Goal: Task Accomplishment & Management: Manage account settings

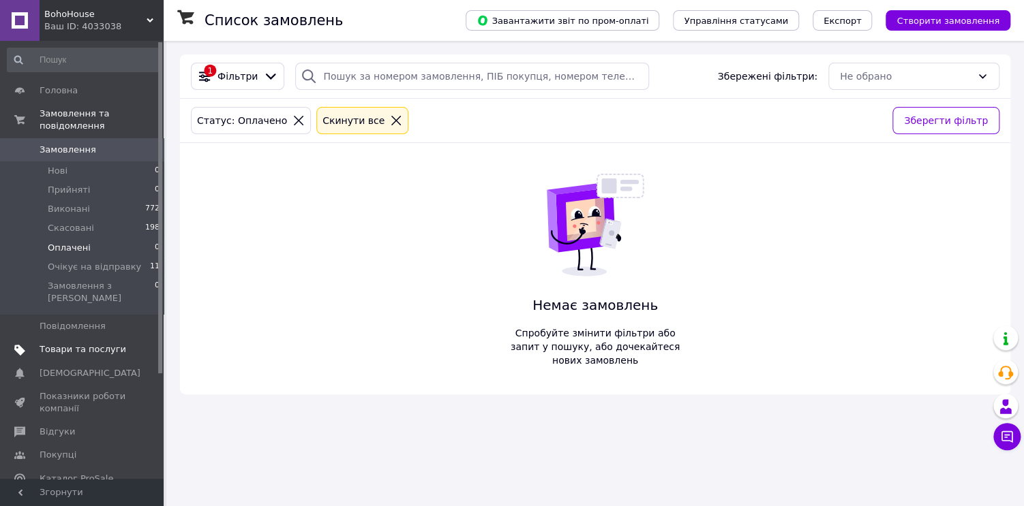
click at [72, 338] on link "Товари та послуги" at bounding box center [84, 349] width 168 height 23
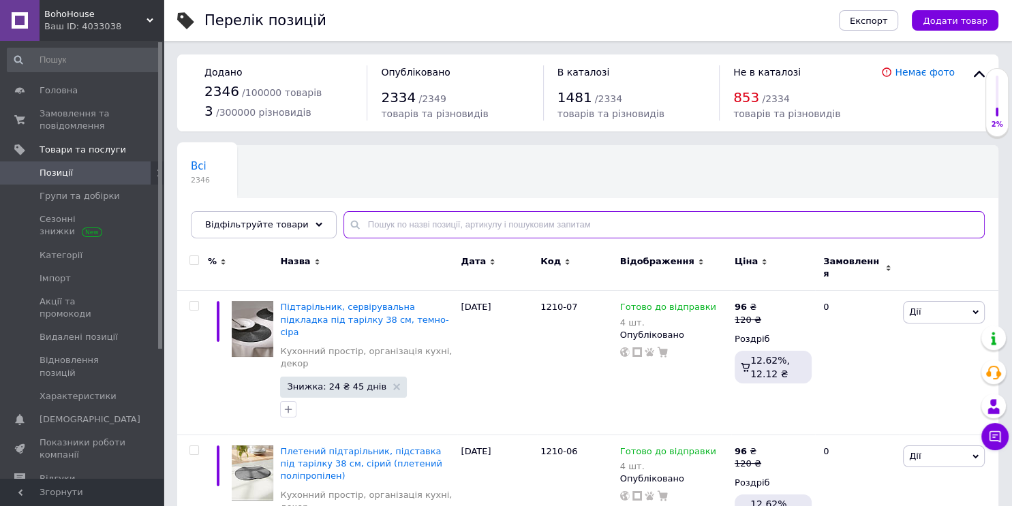
click at [429, 226] on input "text" at bounding box center [664, 224] width 641 height 27
paste input "102-1308"
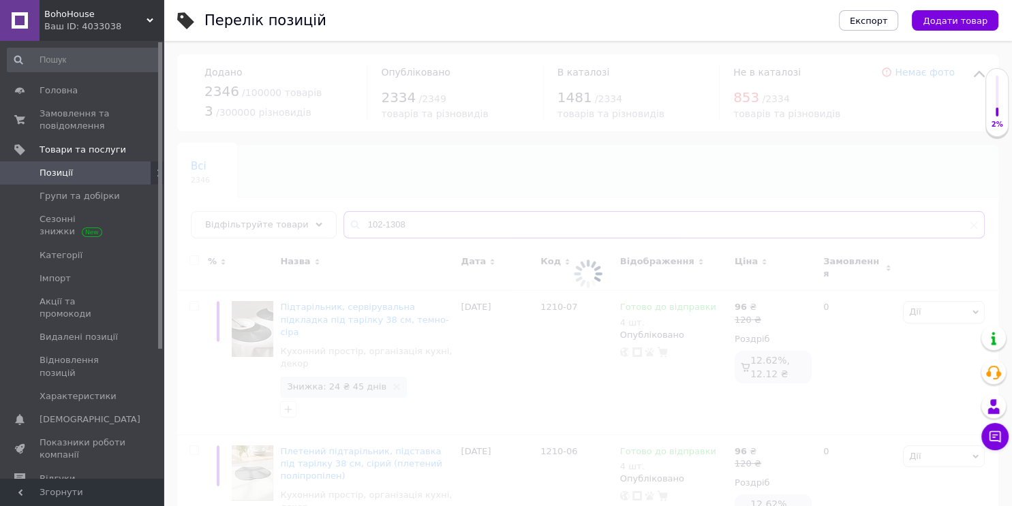
type input "102-1308"
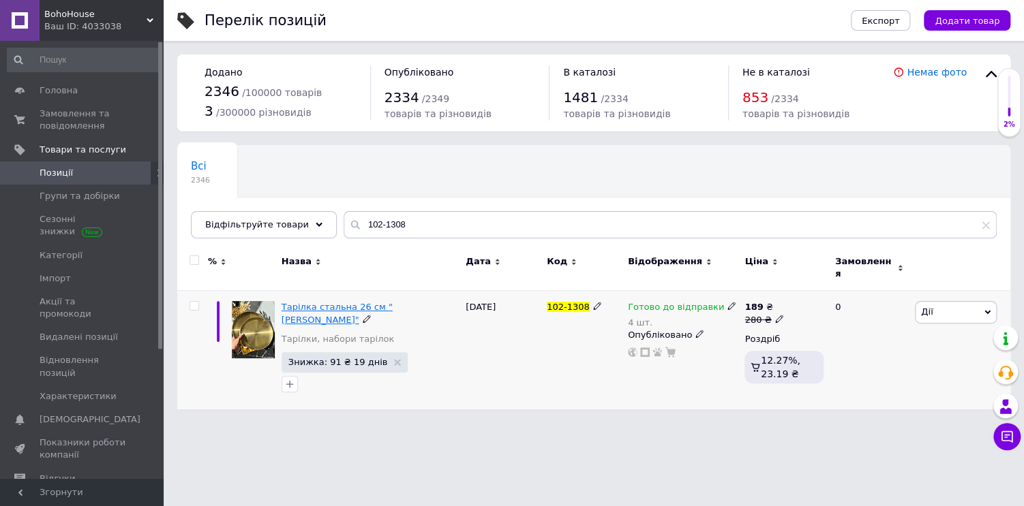
click at [352, 302] on span "Тарілка стальна 26 см "[PERSON_NAME]"" at bounding box center [337, 313] width 111 height 22
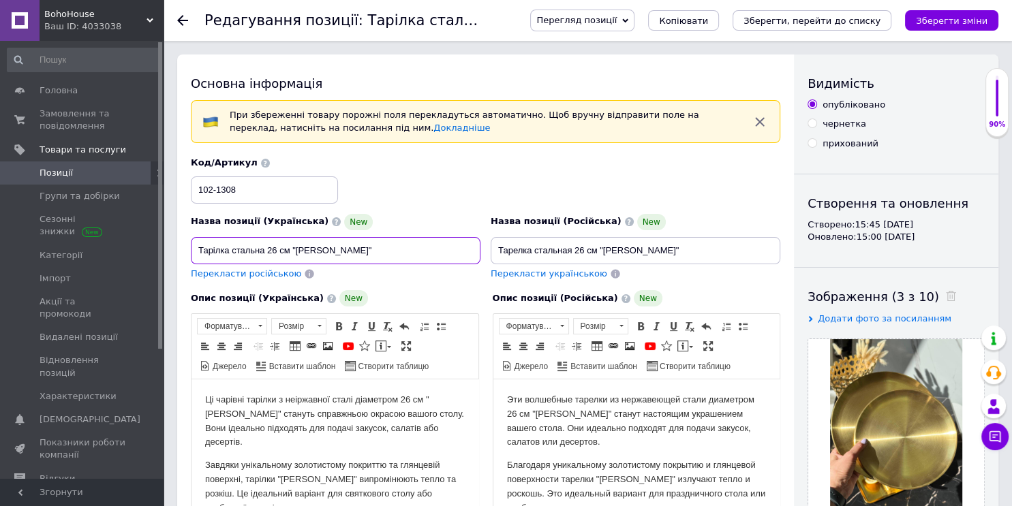
drag, startPoint x: 200, startPoint y: 253, endPoint x: 344, endPoint y: 237, distance: 145.4
click at [344, 237] on input "Тарілка стальна 26 см "[PERSON_NAME]"" at bounding box center [336, 250] width 290 height 27
drag, startPoint x: 499, startPoint y: 256, endPoint x: 656, endPoint y: 242, distance: 157.4
click at [656, 242] on input "Тарелка стальная 26 см "[PERSON_NAME]"" at bounding box center [636, 250] width 290 height 27
click at [664, 242] on input "Тарелка стальная 26 см "[PERSON_NAME]"" at bounding box center [636, 250] width 290 height 27
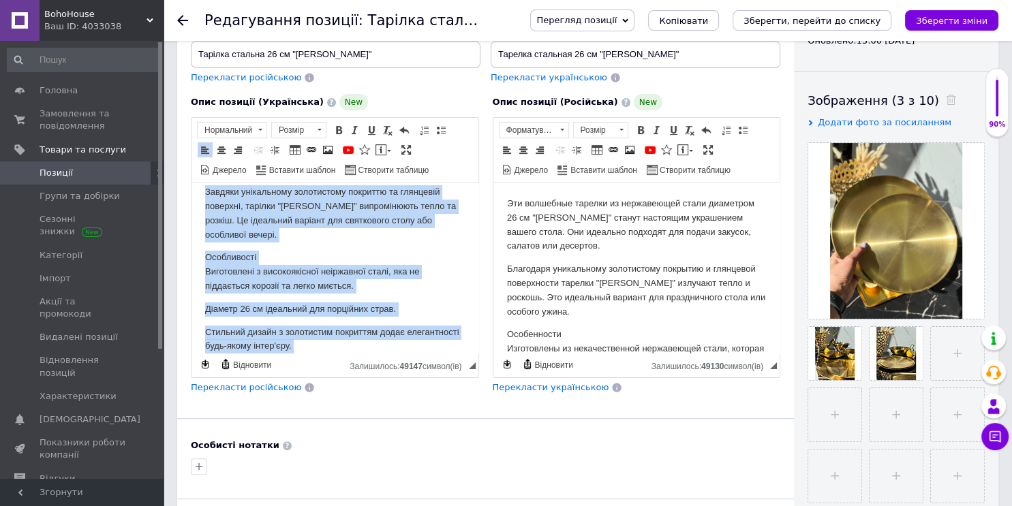
scroll to position [225, 0]
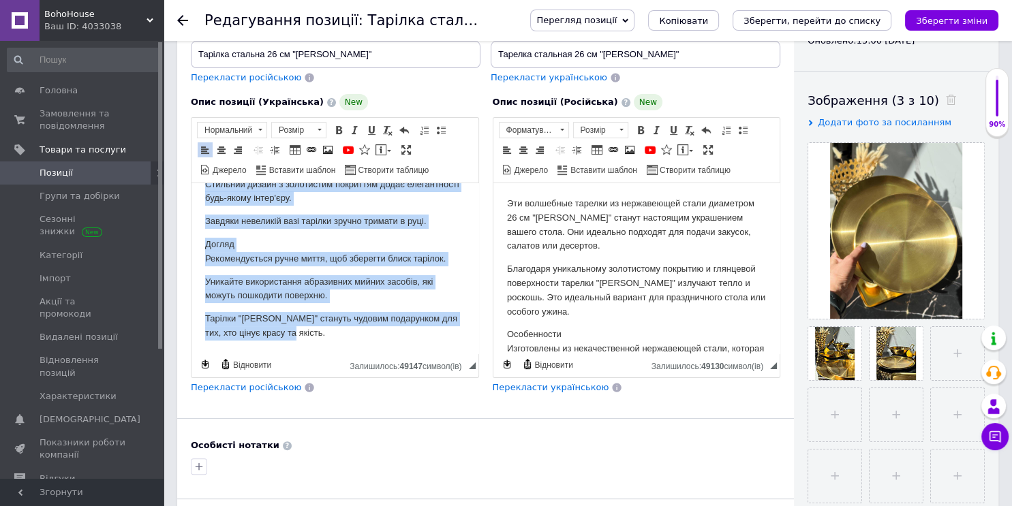
drag, startPoint x: 200, startPoint y: 194, endPoint x: 412, endPoint y: 354, distance: 265.2
click at [412, 354] on html "Ці чарівні тарілки з неіржавної сталі діаметром 26 см "[PERSON_NAME]" стануть с…" at bounding box center [335, 156] width 287 height 396
copy body "Lo ipsumdo sitamet c adipiscing elits doeiusmod 48 te "Incid" utlabor etdolorem…"
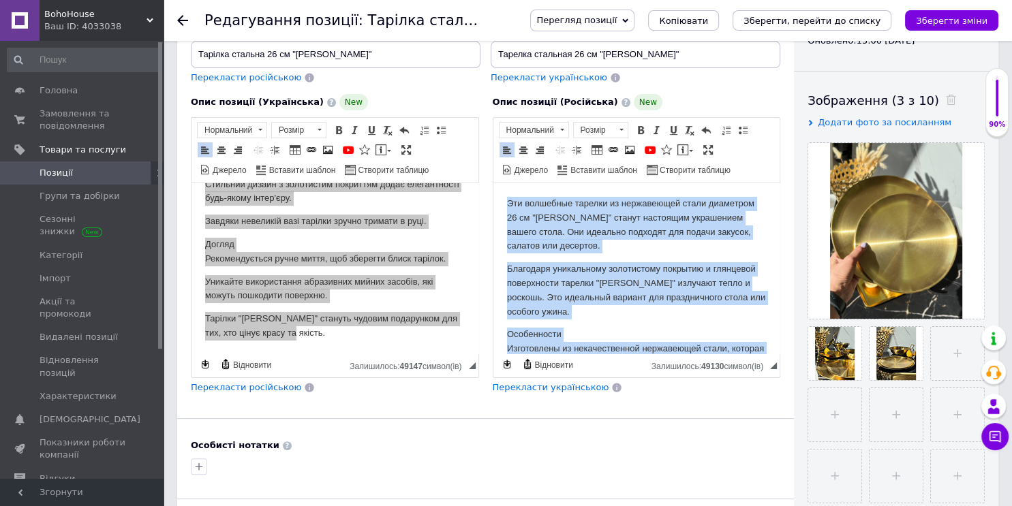
scroll to position [254, 0]
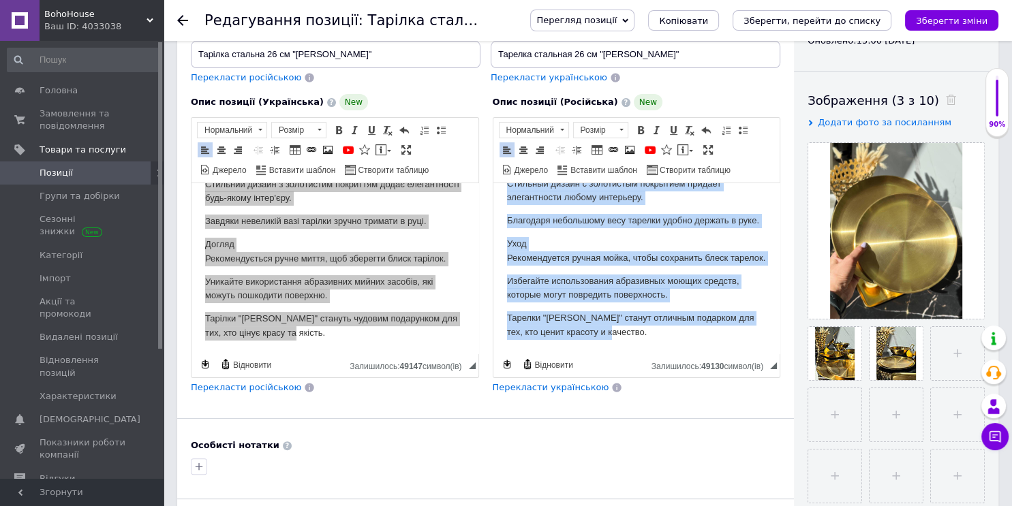
drag, startPoint x: 497, startPoint y: 196, endPoint x: 671, endPoint y: 410, distance: 275.6
click at [671, 354] on html "Эти волшебные тарелки из нержавеющей стали диаметром 26 см "[PERSON_NAME]" стан…" at bounding box center [636, 156] width 287 height 396
copy body "Lor ipsumdolo sitamet co adipiscinge seddo eiusmodte 27 in "Utlab" etdolo magna…"
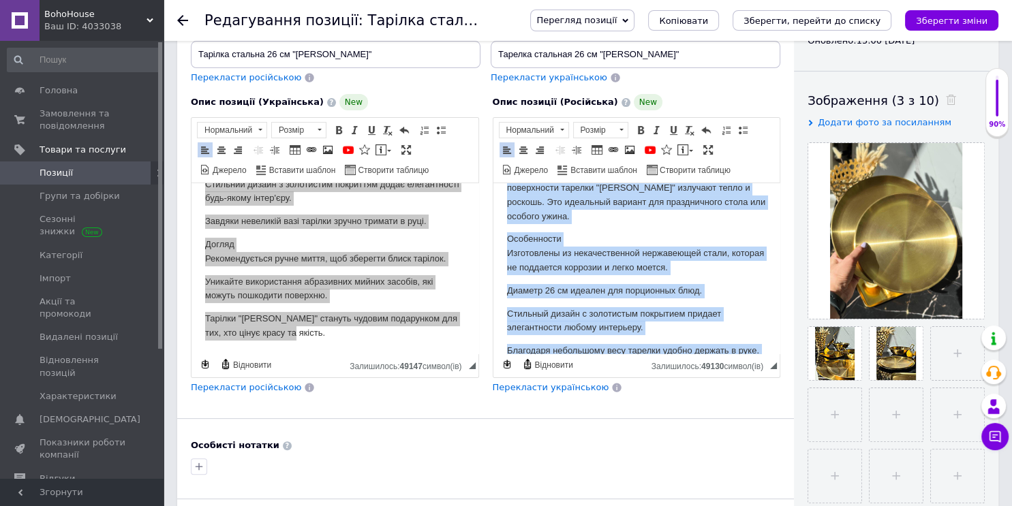
scroll to position [95, 0]
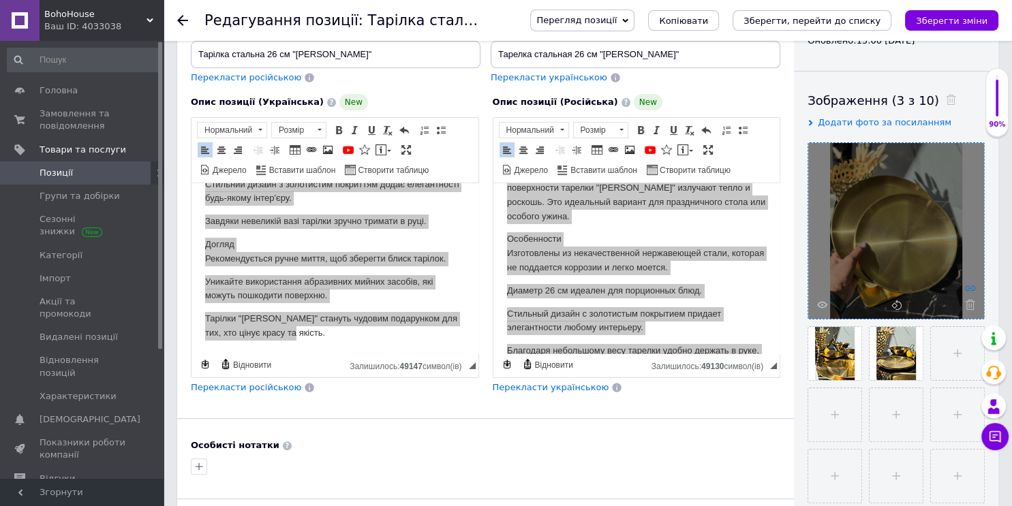
click at [975, 288] on icon at bounding box center [970, 288] width 10 height 10
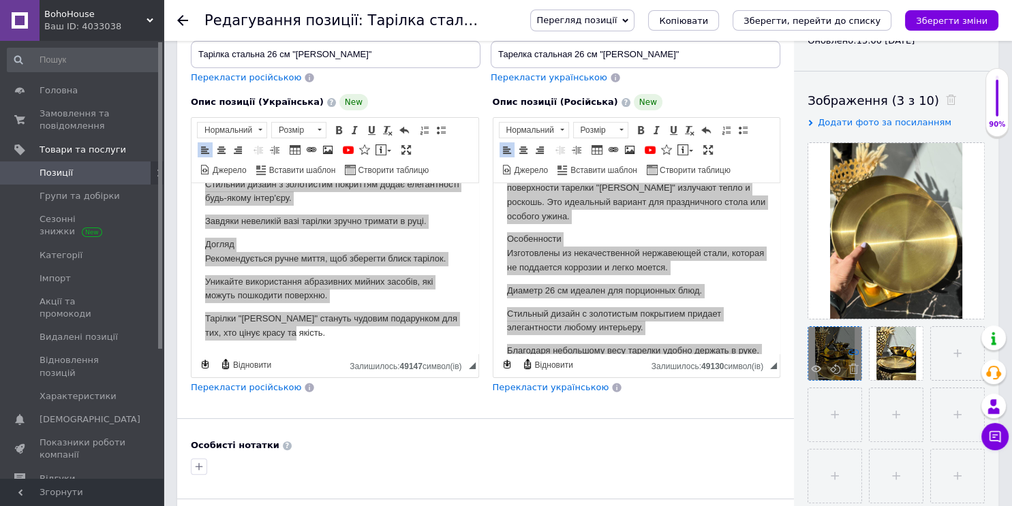
click at [854, 350] on icon at bounding box center [854, 352] width 10 height 10
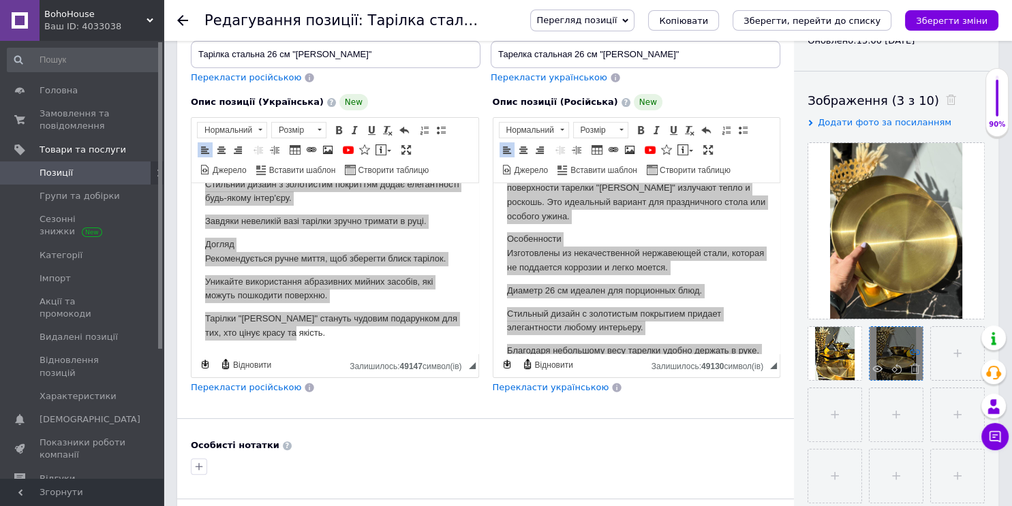
click at [914, 354] on icon at bounding box center [915, 352] width 10 height 10
click at [850, 18] on icon "Зберегти, перейти до списку" at bounding box center [812, 21] width 137 height 10
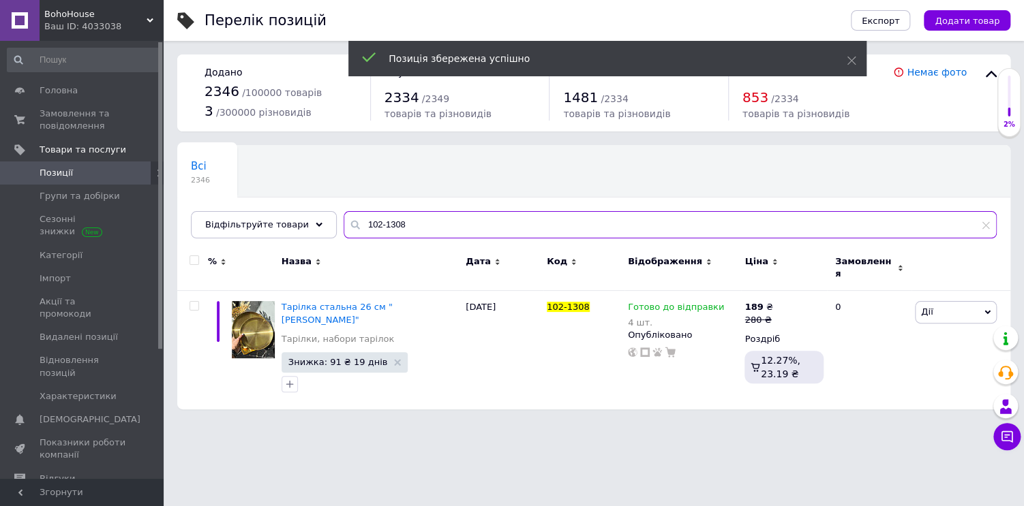
click at [406, 220] on input "102-1308" at bounding box center [670, 224] width 653 height 27
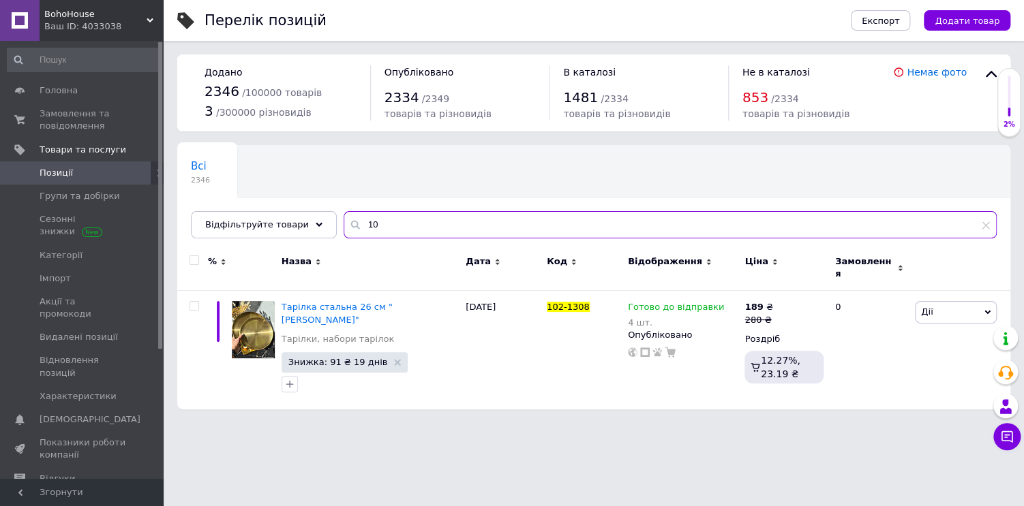
type input "1"
type input "102-1307"
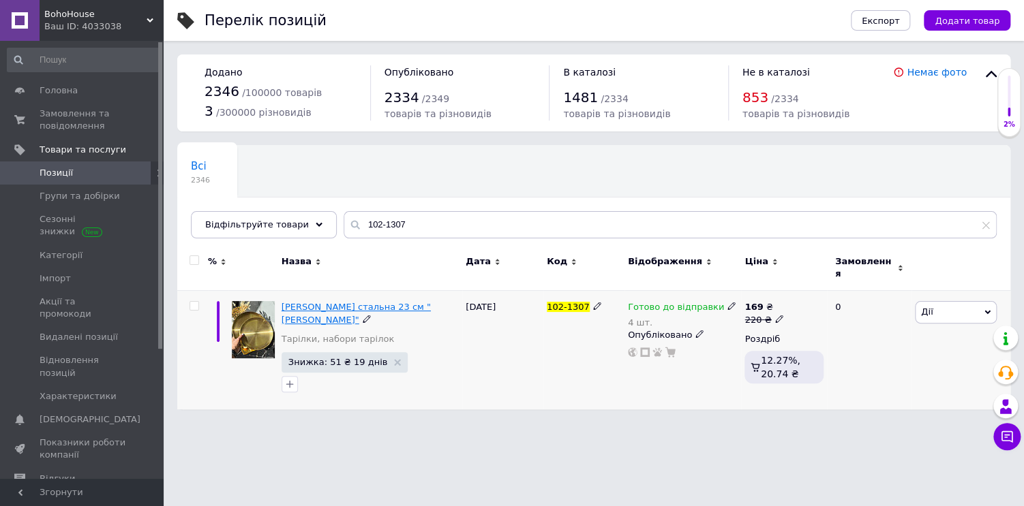
click at [321, 302] on span "[PERSON_NAME] стальна 23 см "[PERSON_NAME]"" at bounding box center [356, 313] width 149 height 22
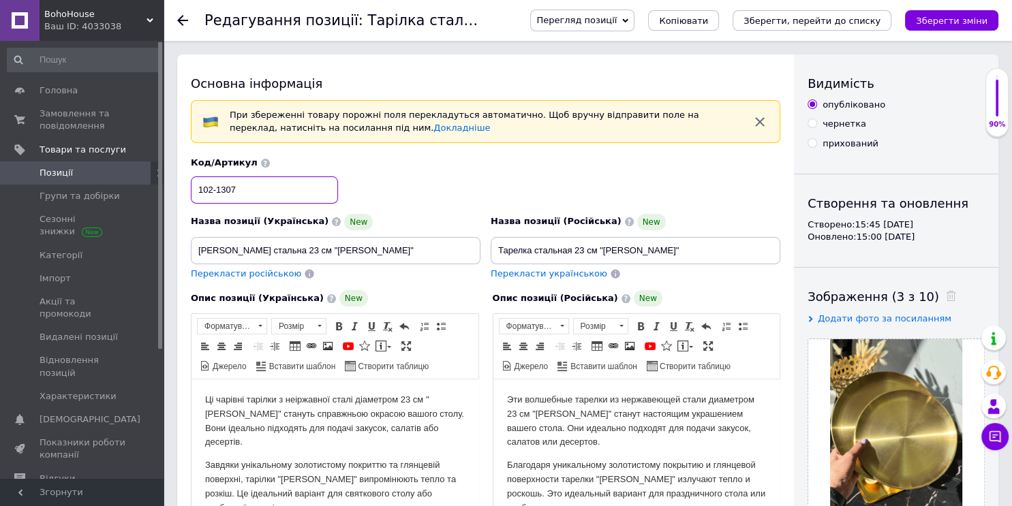
drag, startPoint x: 266, startPoint y: 194, endPoint x: 160, endPoint y: 178, distance: 106.8
drag, startPoint x: 334, startPoint y: 250, endPoint x: 189, endPoint y: 237, distance: 145.8
click at [189, 237] on div "Назва позиції (Українська) [GEOGRAPHIC_DATA] стальна 23 см "[PERSON_NAME]" Пере…" at bounding box center [336, 247] width 300 height 77
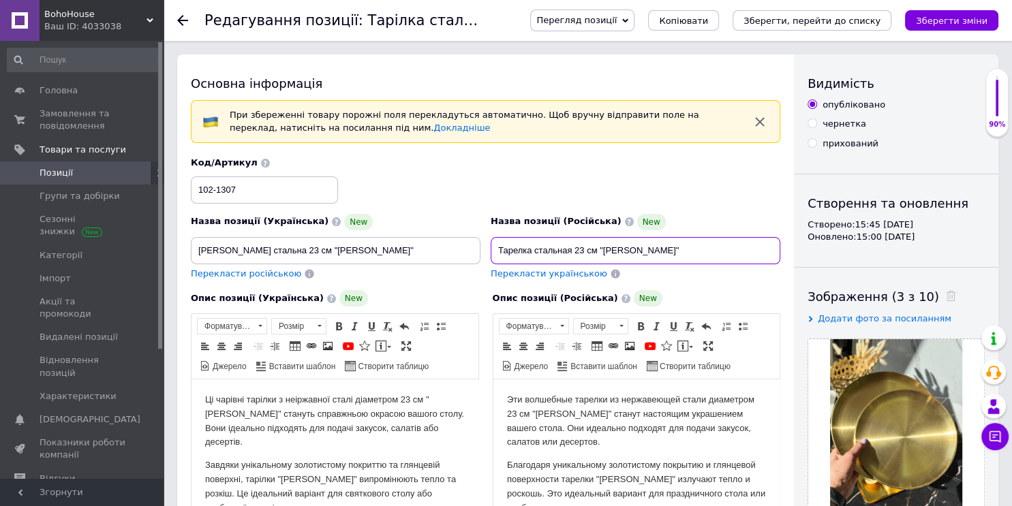
drag, startPoint x: 637, startPoint y: 246, endPoint x: 474, endPoint y: 251, distance: 163.7
click at [474, 251] on div "Назва позиції (Українська) [GEOGRAPHIC_DATA] стальна 23 см "[PERSON_NAME]" Пере…" at bounding box center [486, 219] width 600 height 134
click at [474, 251] on input "[PERSON_NAME] стальна 23 см "[PERSON_NAME]"" at bounding box center [336, 250] width 290 height 27
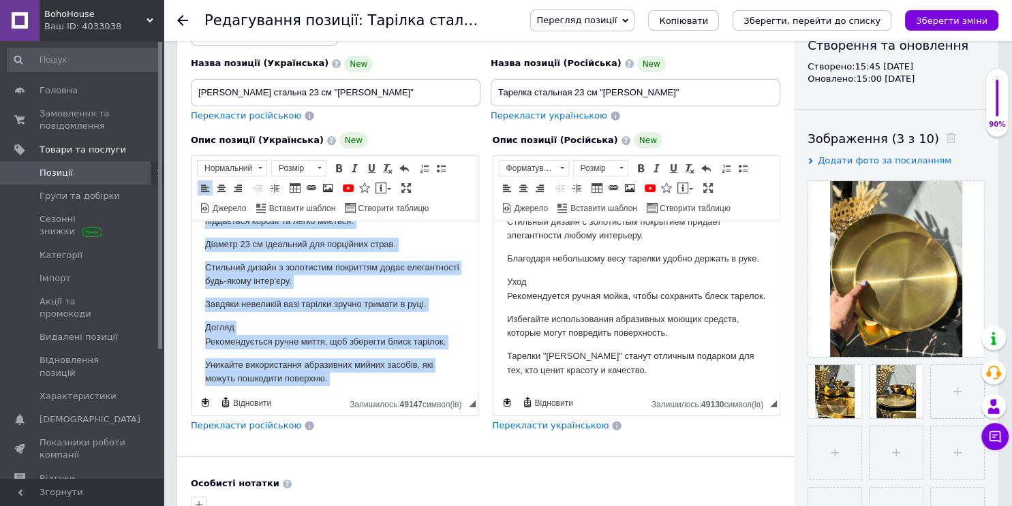
scroll to position [225, 0]
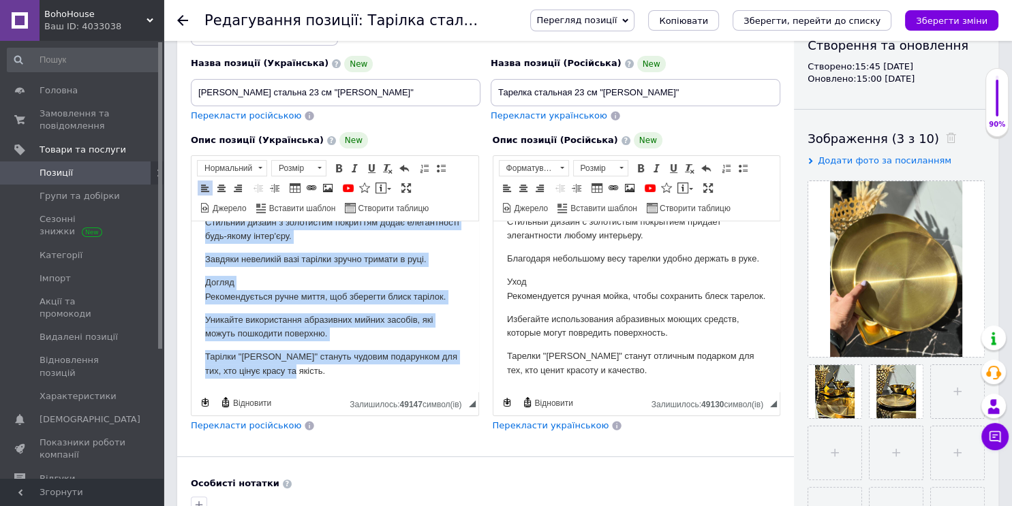
drag, startPoint x: 198, startPoint y: 238, endPoint x: 454, endPoint y: 400, distance: 303.3
click at [454, 393] on html "Ці чарівні тарілки з неіржавної сталі діаметром 23 см "[PERSON_NAME]" стануть с…" at bounding box center [335, 195] width 287 height 396
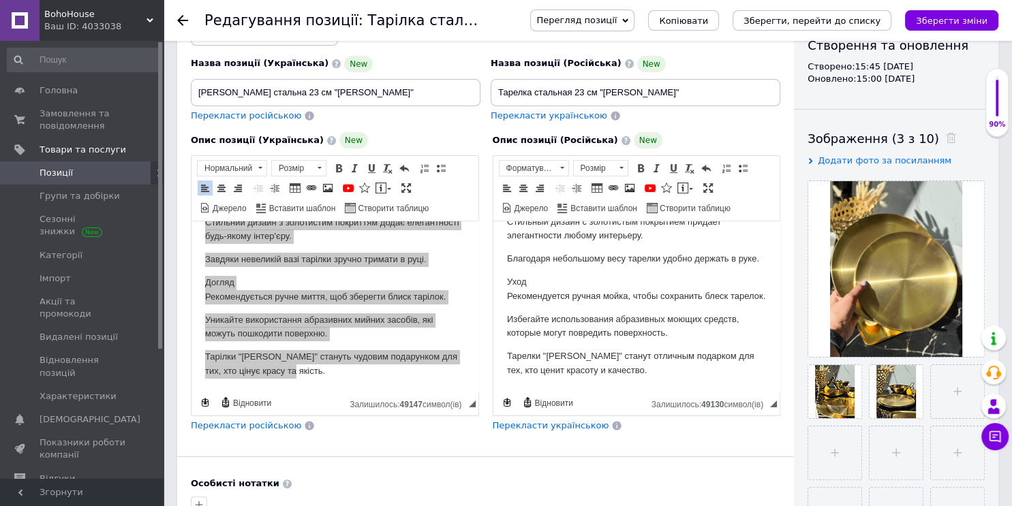
copy body "Lo ipsumdo sitamet c adipiscing elits doeiusmod 74 te "Incid" utlabor etdolorem…"
click at [454, 397] on div "Залишилось: 49147 символ(iв)" at bounding box center [409, 403] width 119 height 13
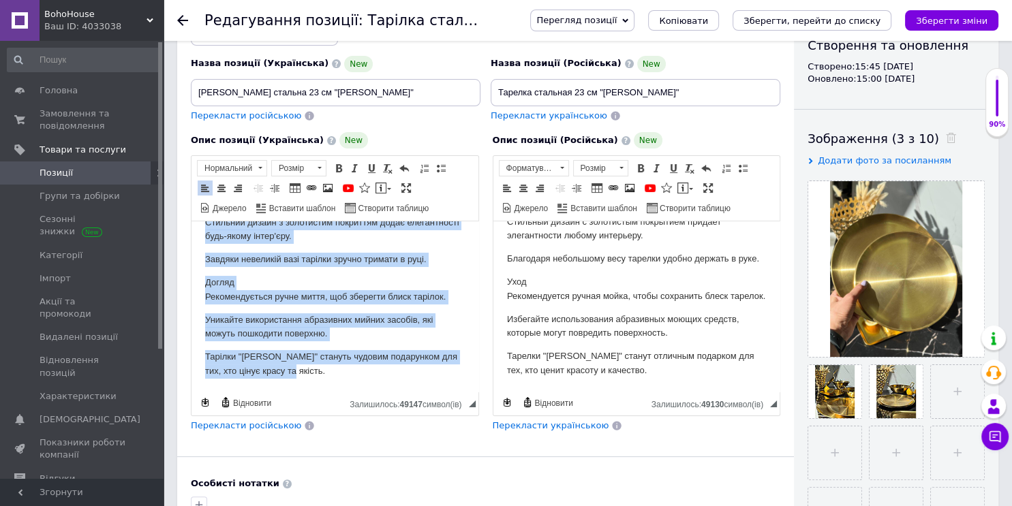
click at [310, 277] on p "Догляд Рекомендується ручне миття, щоб зберегти блиск тарілок." at bounding box center [335, 290] width 260 height 29
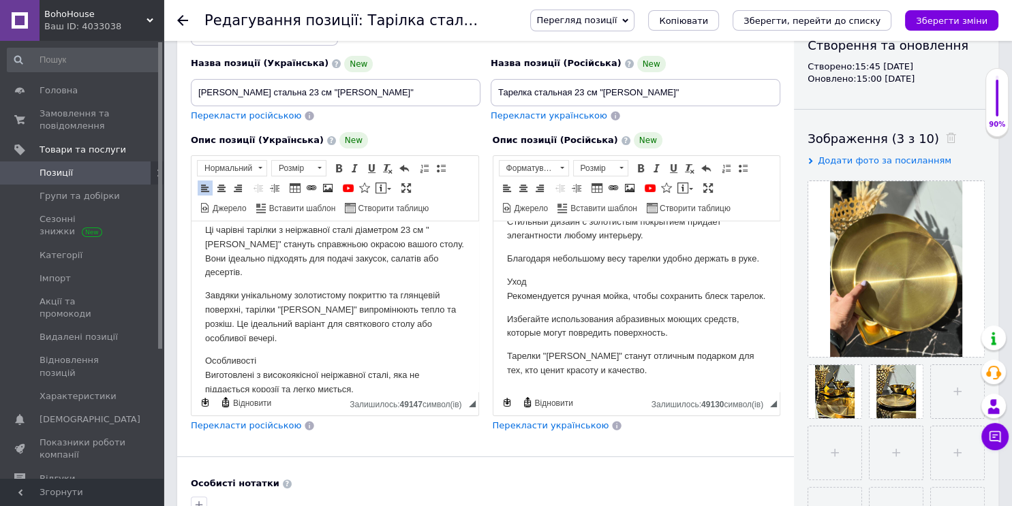
scroll to position [0, 0]
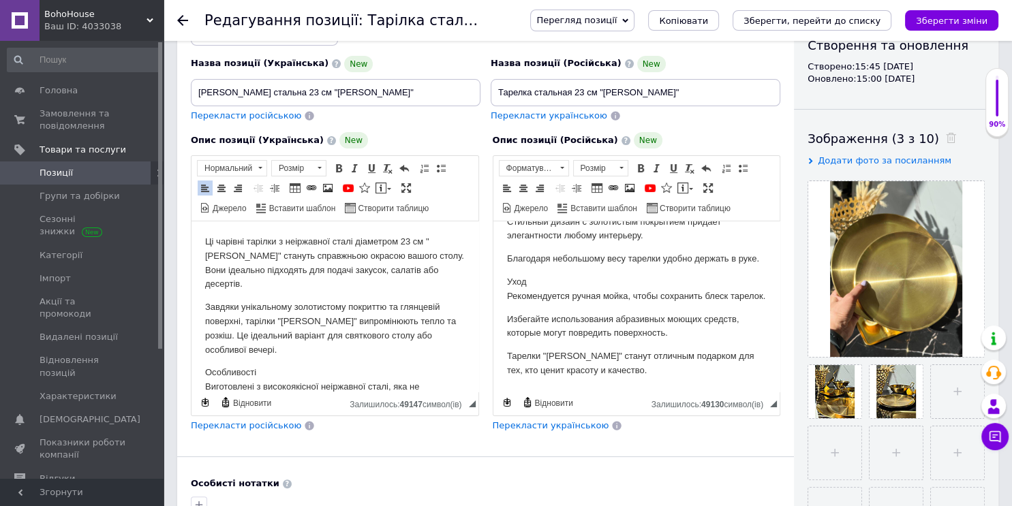
click at [222, 262] on p "Ці чарівні тарілки з неіржавної сталі діаметром 23 см "[PERSON_NAME]" стануть с…" at bounding box center [335, 263] width 260 height 57
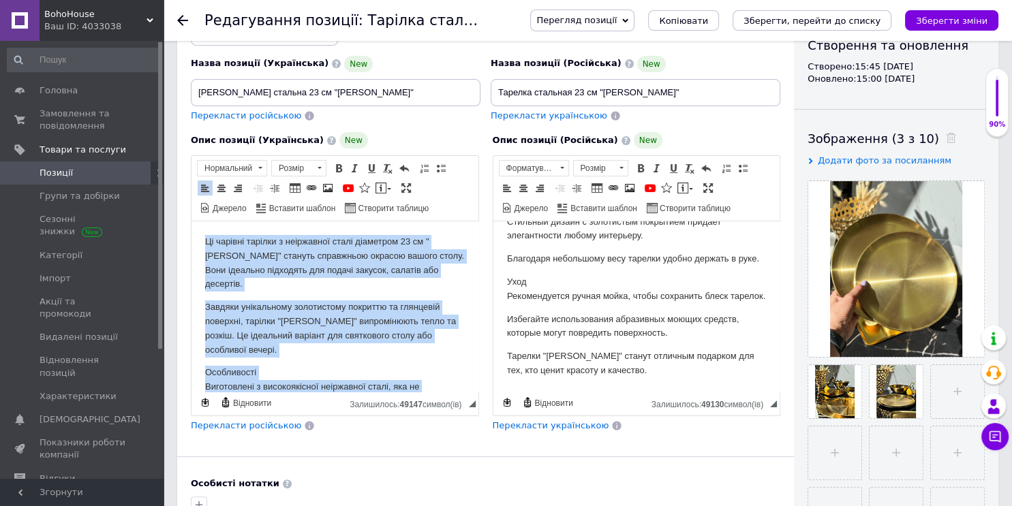
copy body "Lo ipsumdo sitamet c adipiscing elits doeiusmod 74 te "Incid" utlabor etdolorem…"
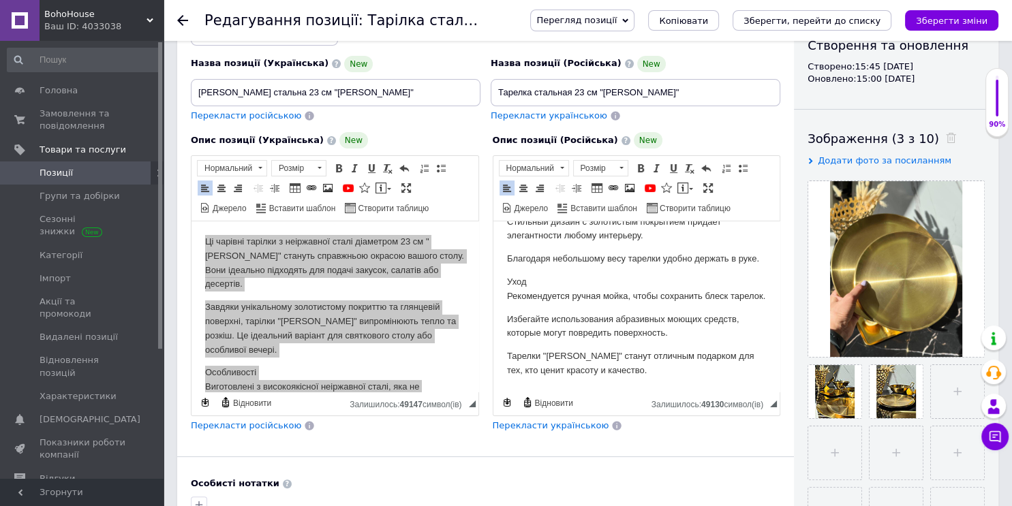
click at [594, 275] on p "Уход Рекомендуется ручная мойка, чтобы сохранить блеск тарелок." at bounding box center [636, 289] width 260 height 29
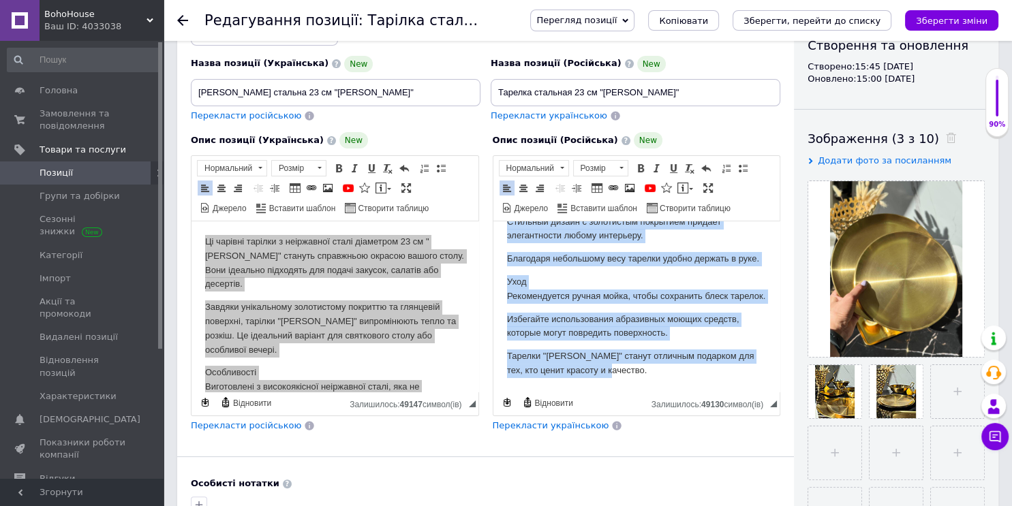
click at [594, 275] on p "Уход Рекомендуется ручная мойка, чтобы сохранить блеск тарелок." at bounding box center [636, 289] width 260 height 29
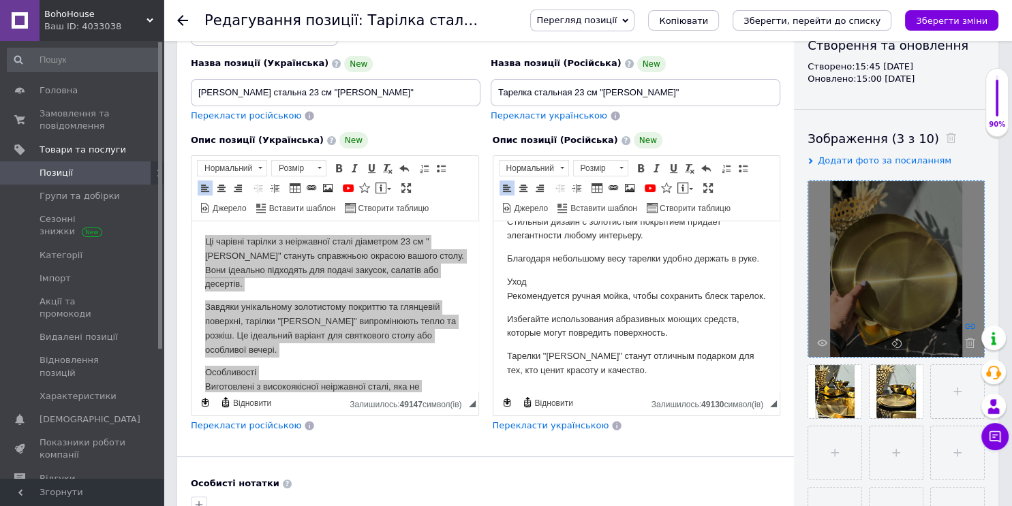
click at [972, 321] on icon at bounding box center [970, 326] width 10 height 10
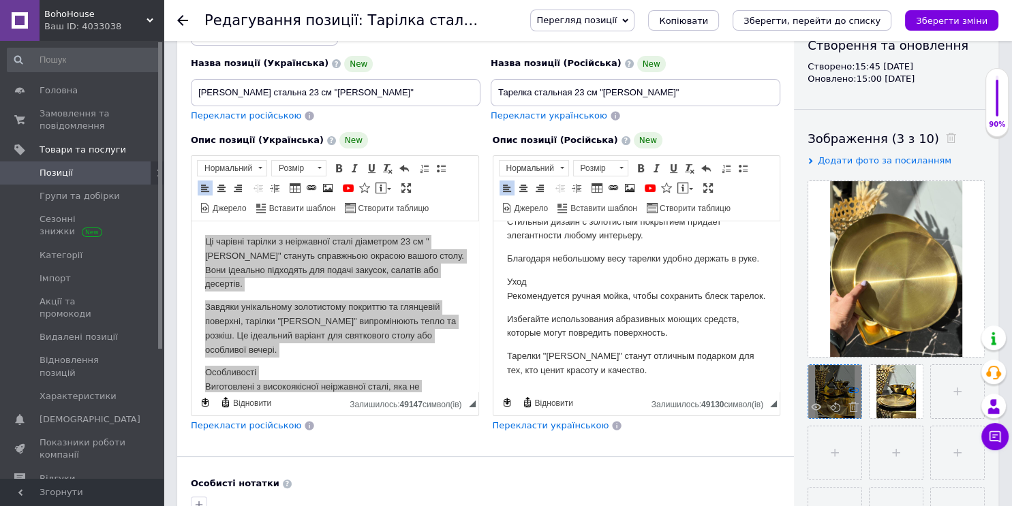
click at [855, 388] on use at bounding box center [854, 390] width 10 height 5
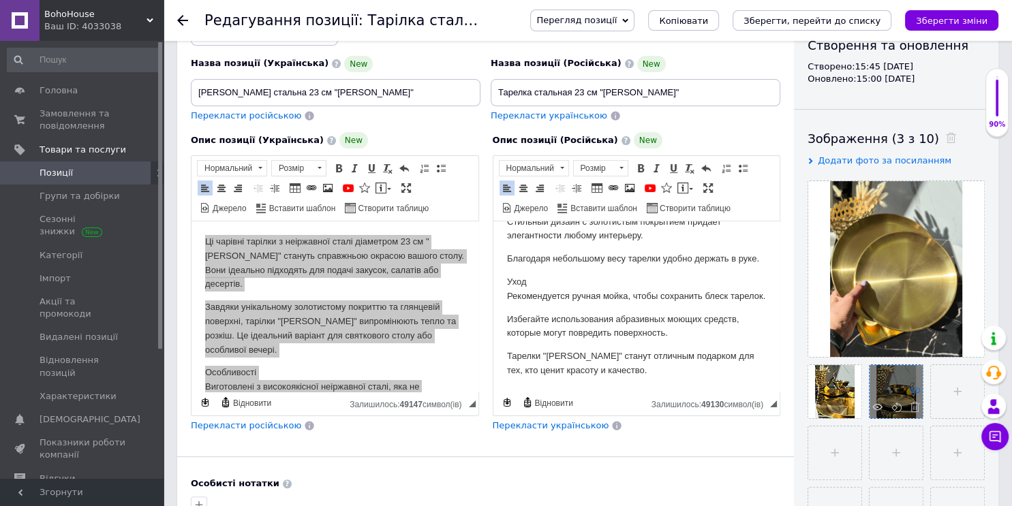
click at [916, 389] on icon at bounding box center [915, 390] width 10 height 10
click at [798, 18] on icon "Зберегти, перейти до списку" at bounding box center [812, 21] width 137 height 10
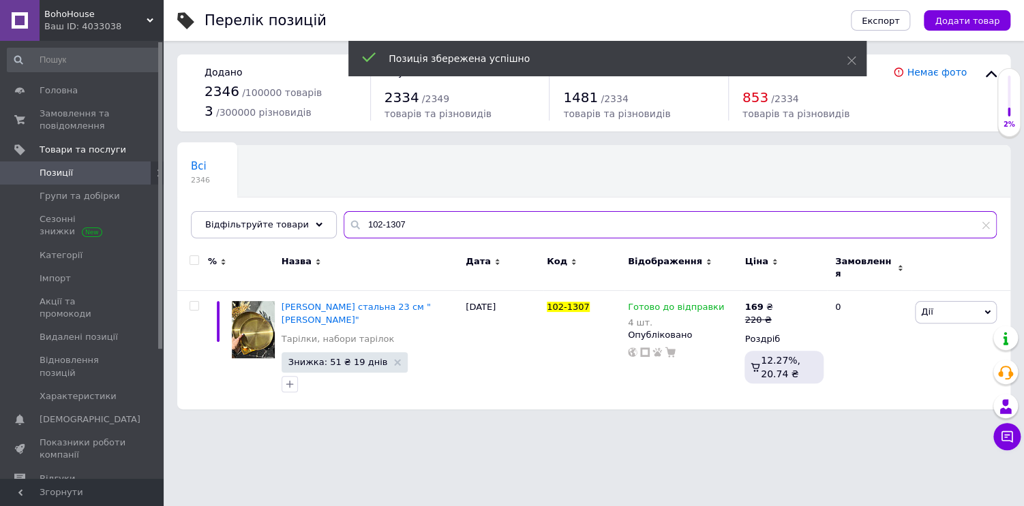
click at [502, 211] on input "102-1307" at bounding box center [670, 224] width 653 height 27
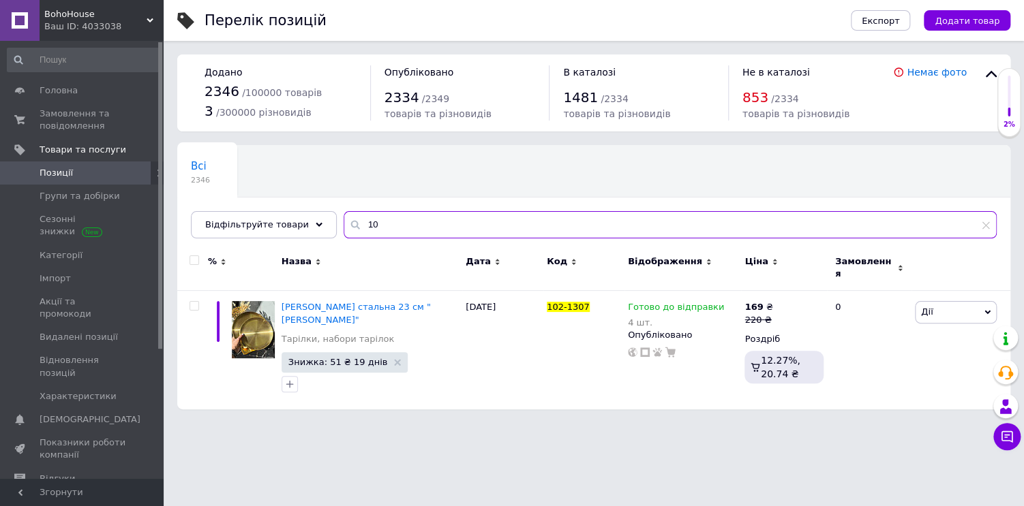
type input "1"
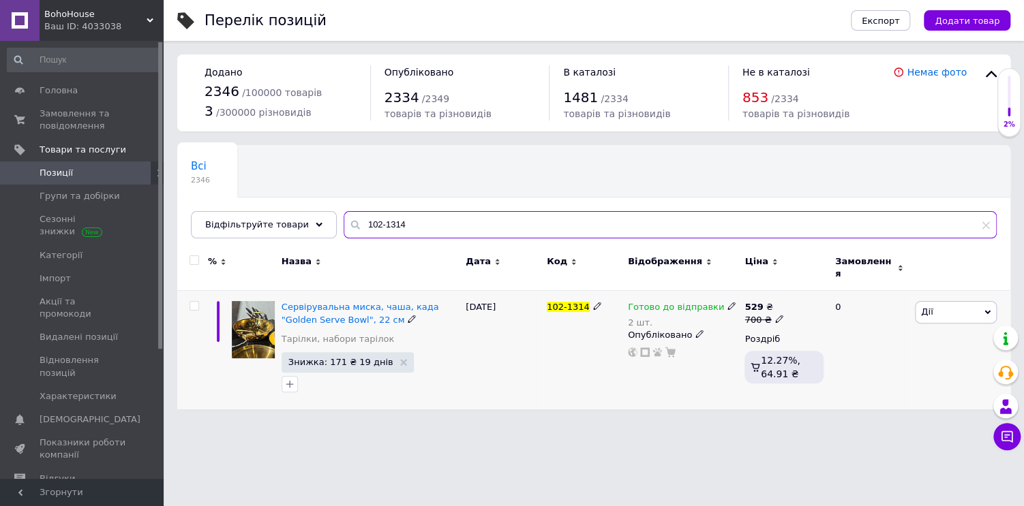
type input "102-1314"
click at [408, 314] on span at bounding box center [412, 319] width 8 height 10
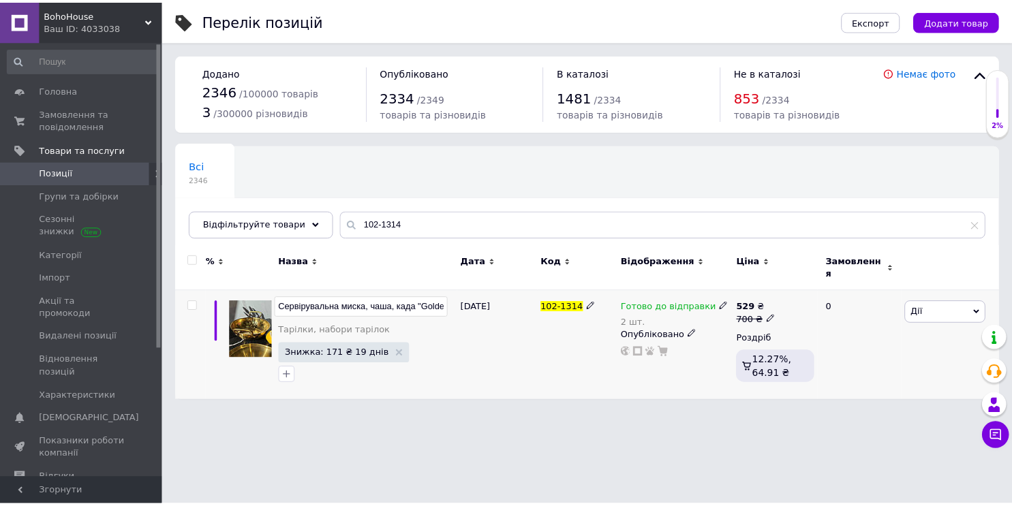
scroll to position [0, 84]
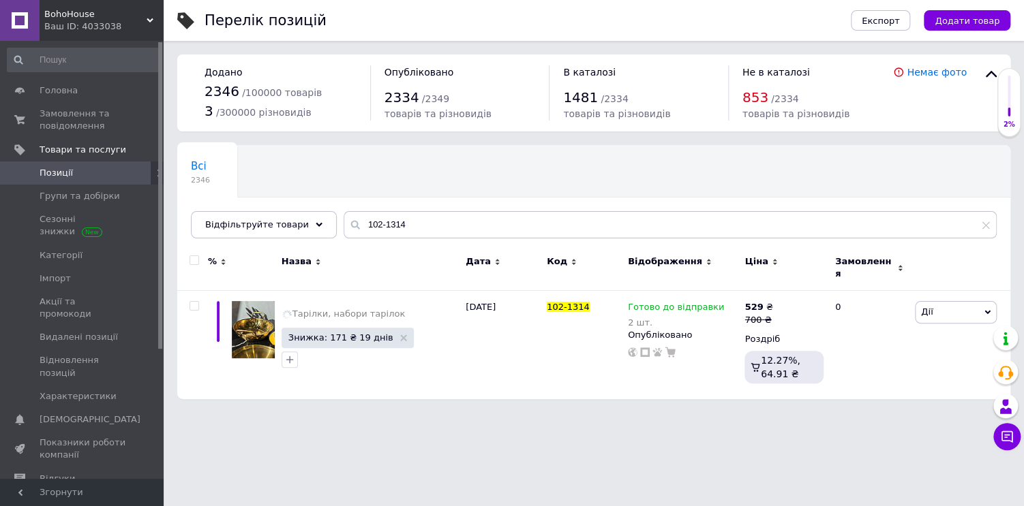
click at [392, 412] on html "BohoHouse Ваш ID: 4033038 Сайт BohoHouse Кабінет покупця Перевірити стан систем…" at bounding box center [512, 206] width 1024 height 413
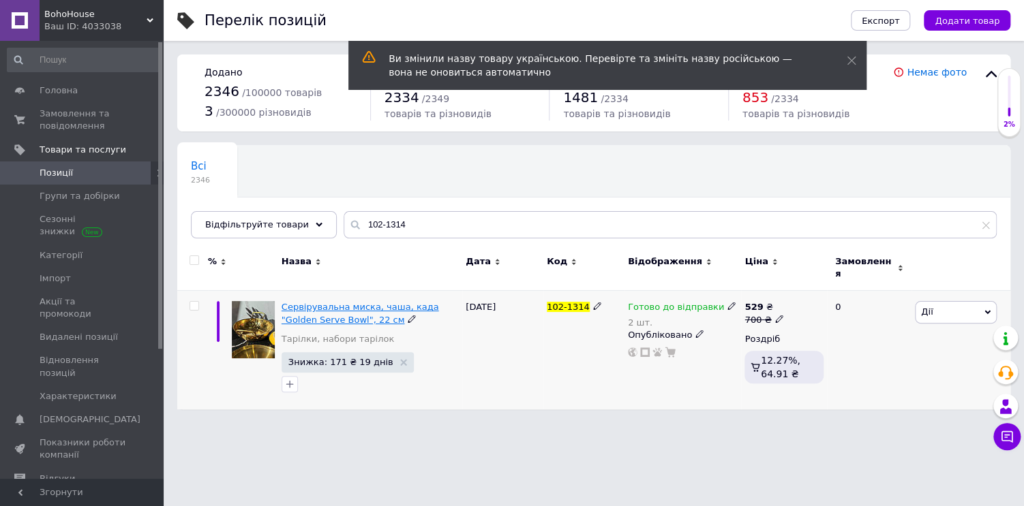
click at [339, 306] on span "Сервірувальна миска, чаша, када "Golden Serve Bowl", 22 см" at bounding box center [360, 313] width 157 height 22
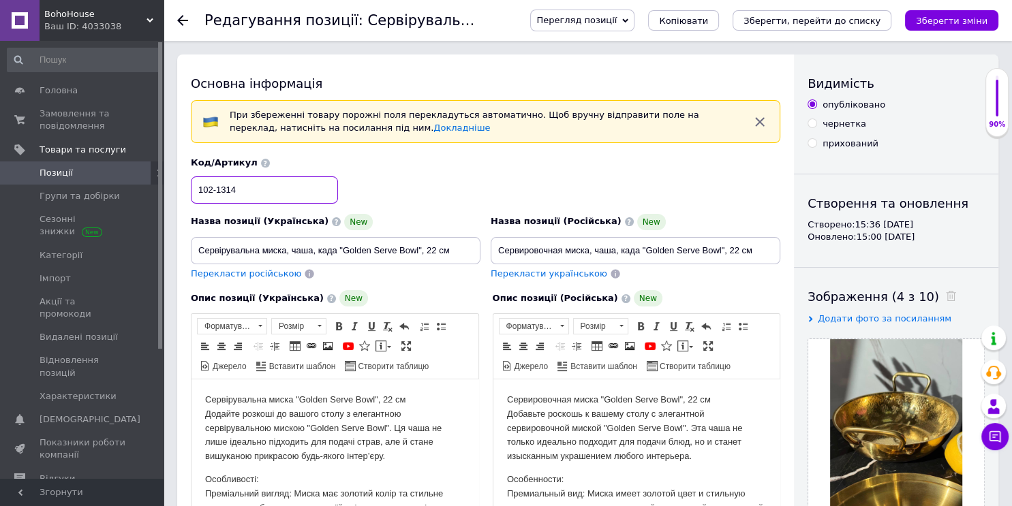
drag, startPoint x: 196, startPoint y: 187, endPoint x: 262, endPoint y: 188, distance: 66.8
click at [262, 188] on input "102-1314" at bounding box center [264, 190] width 147 height 27
drag, startPoint x: 198, startPoint y: 249, endPoint x: 456, endPoint y: 256, distance: 258.4
click at [456, 256] on input "Сервірувальна миска, чаша, када "Golden Serve Bowl", 22 см" at bounding box center [336, 250] width 290 height 27
drag, startPoint x: 493, startPoint y: 247, endPoint x: 819, endPoint y: 258, distance: 326.7
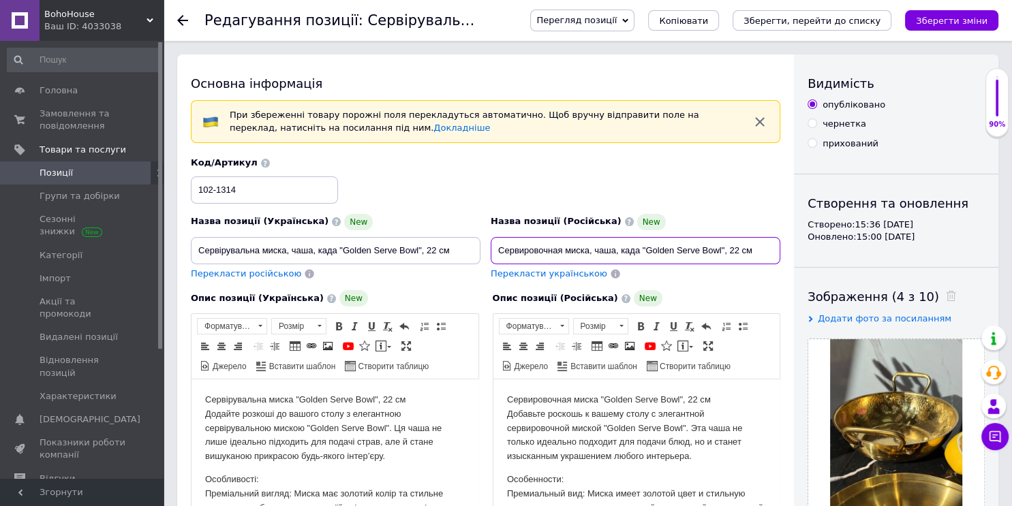
click at [819, 258] on div "Основна інформація При збереженні товару порожні поля перекладуться автоматично…" at bounding box center [587, 497] width 821 height 885
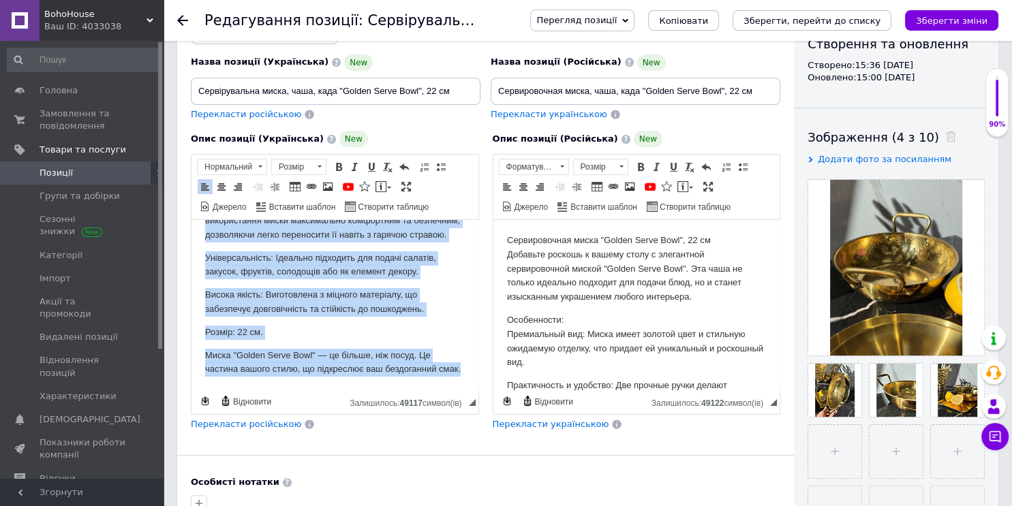
scroll to position [207, 0]
drag, startPoint x: 204, startPoint y: 235, endPoint x: 434, endPoint y: 402, distance: 284.5
click at [434, 391] on html "Сервірувальна миска "Golden Serve Bowl", 22 см Додайте розкоші до вашого столу …" at bounding box center [335, 216] width 287 height 350
copy body "Loremipsumdol sitam "Consec Adipi Elit", 25 se Doeiusm tempori ut labore etdol …"
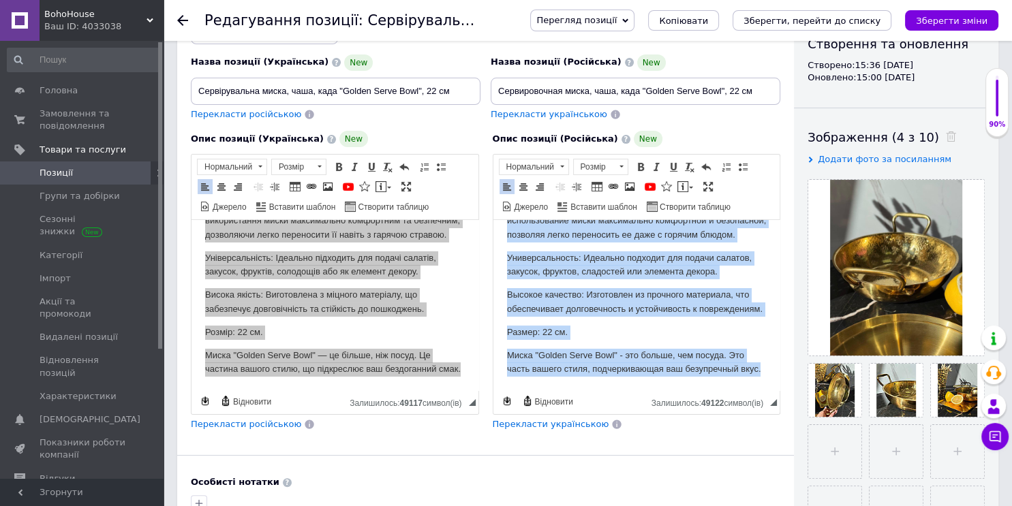
scroll to position [222, 0]
drag, startPoint x: 508, startPoint y: 233, endPoint x: 765, endPoint y: 438, distance: 327.9
click at [765, 391] on html "Сервировочная миска "Golden Serve Bowl", 22 см Добавьте роскошь к вашему столу …" at bounding box center [636, 216] width 287 height 350
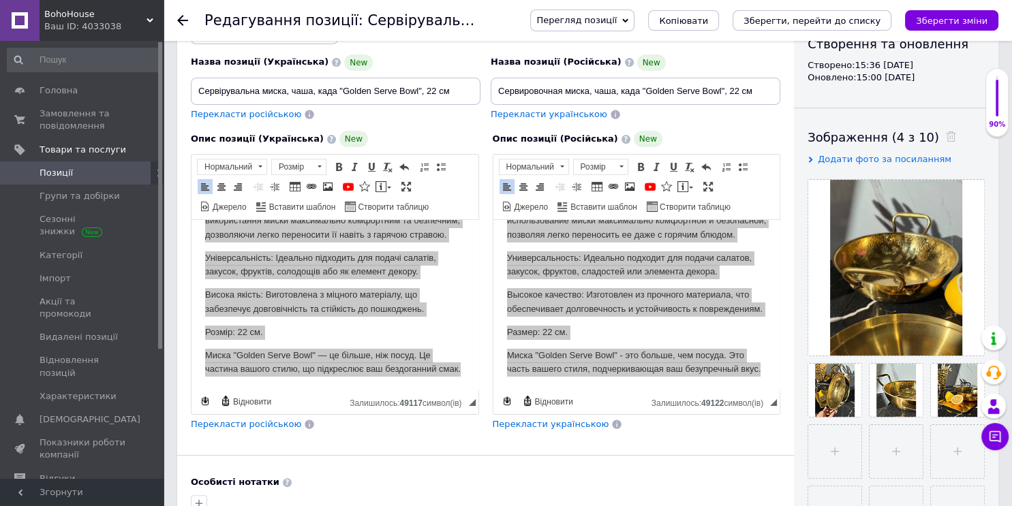
click at [765, 436] on div "Основна інформація При збереженні товару порожні поля перекладуться автоматично…" at bounding box center [485, 337] width 617 height 885
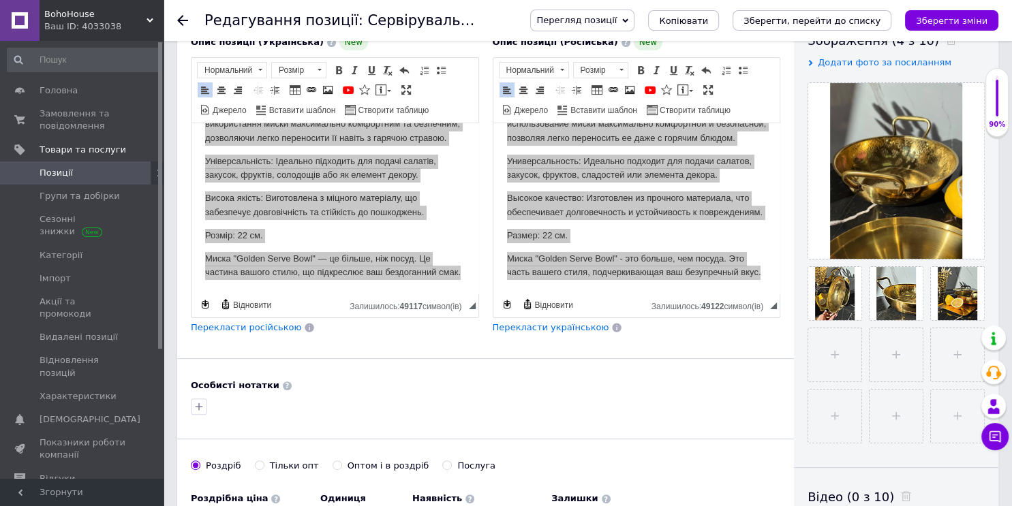
scroll to position [256, 0]
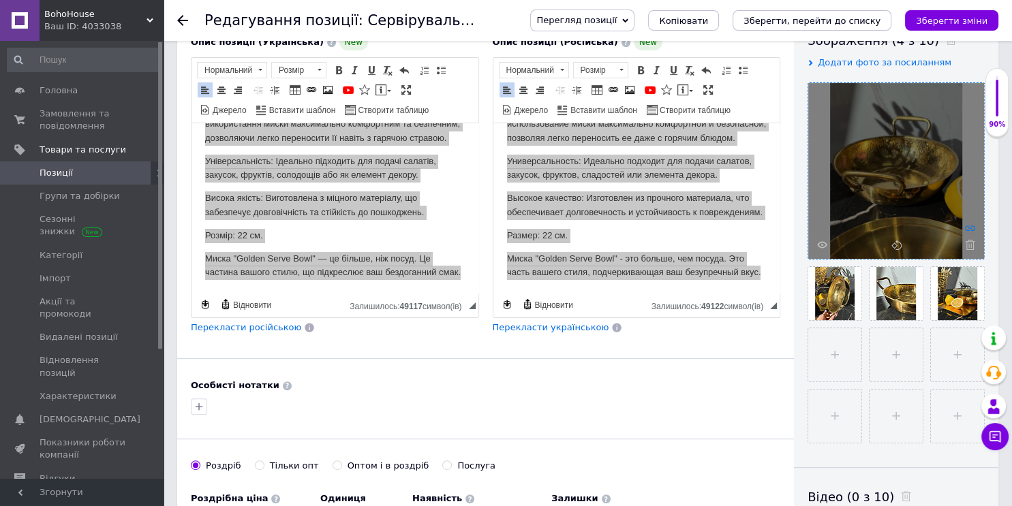
click at [972, 223] on icon at bounding box center [970, 228] width 10 height 10
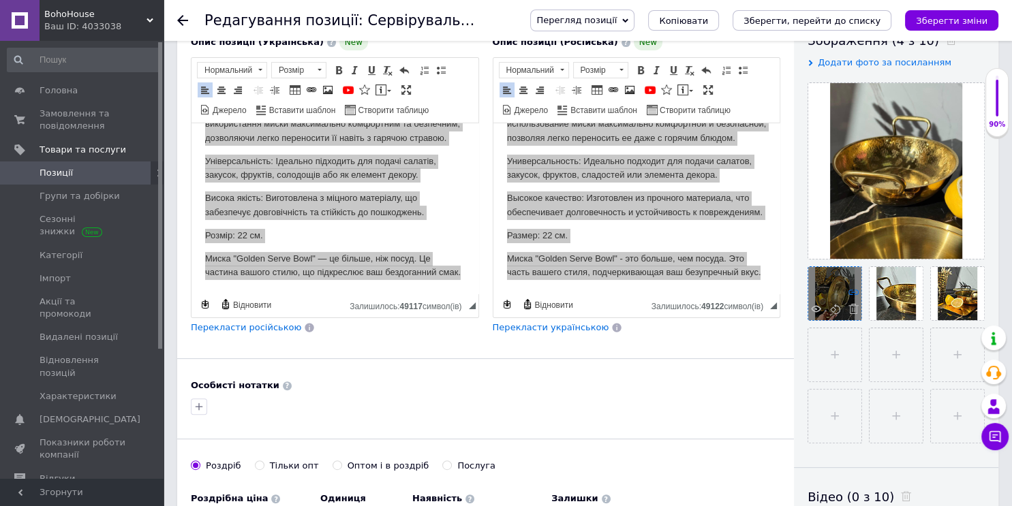
click at [853, 288] on icon at bounding box center [854, 292] width 10 height 10
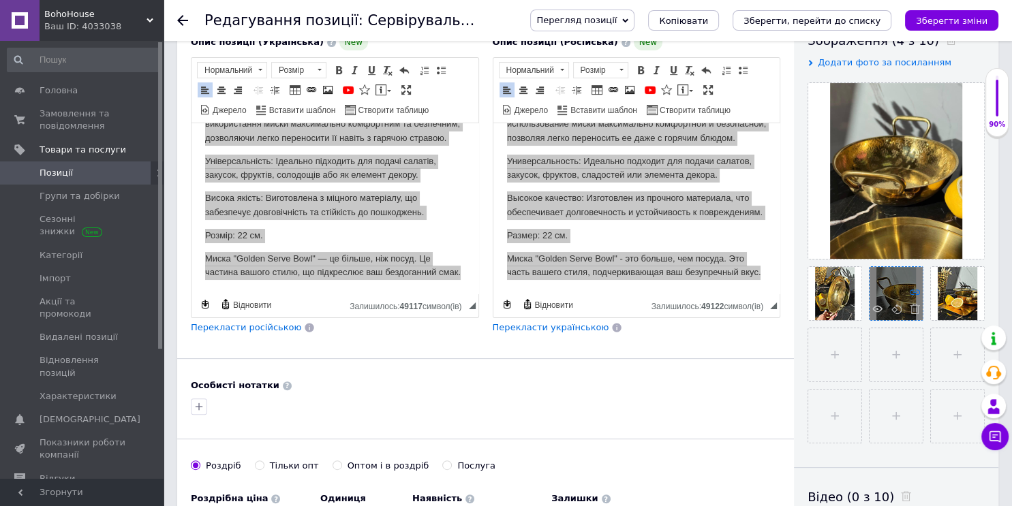
click at [913, 290] on use at bounding box center [915, 292] width 10 height 5
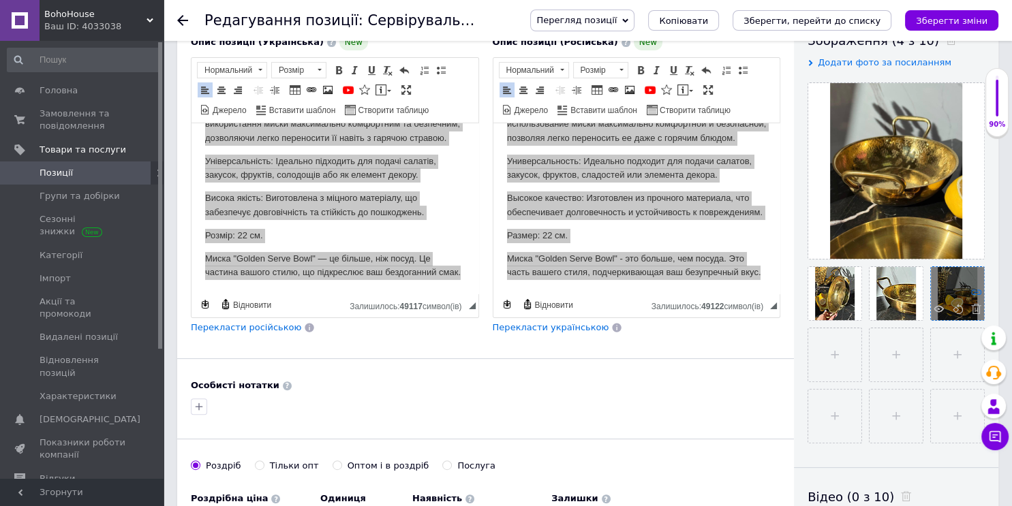
click at [971, 292] on use at bounding box center [976, 292] width 10 height 5
click at [821, 21] on icon "Зберегти, перейти до списку" at bounding box center [812, 21] width 137 height 10
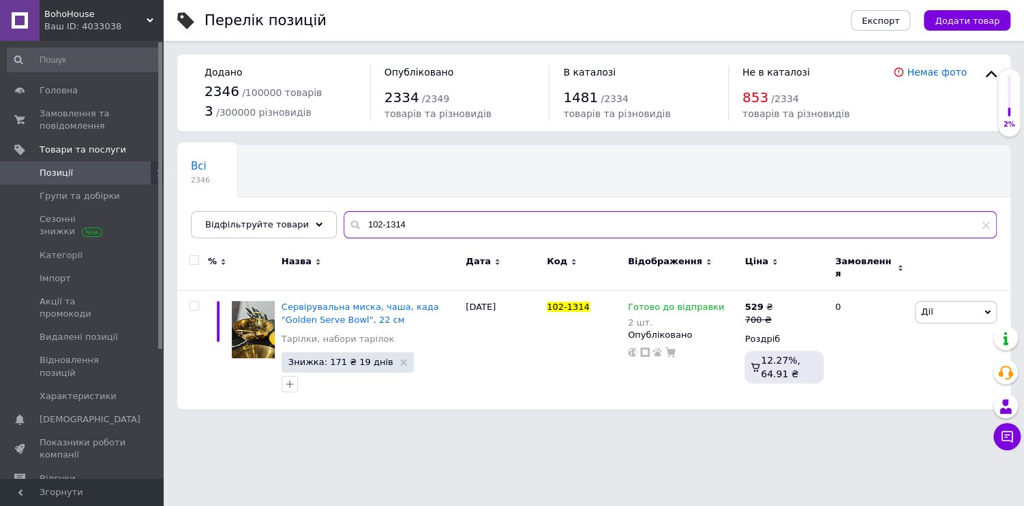
click at [439, 232] on input "102-1314" at bounding box center [670, 224] width 653 height 27
type input "1"
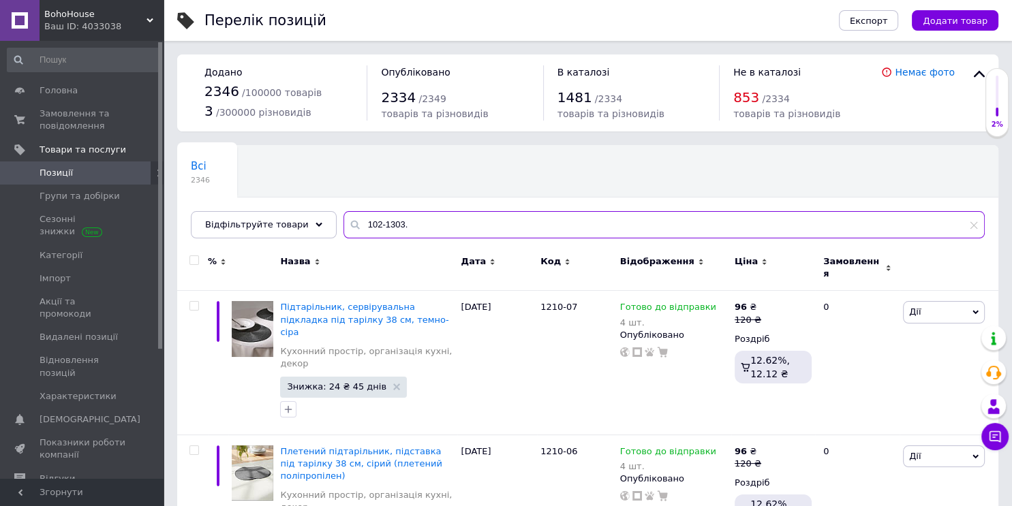
click at [439, 232] on input "102-1303." at bounding box center [664, 224] width 641 height 27
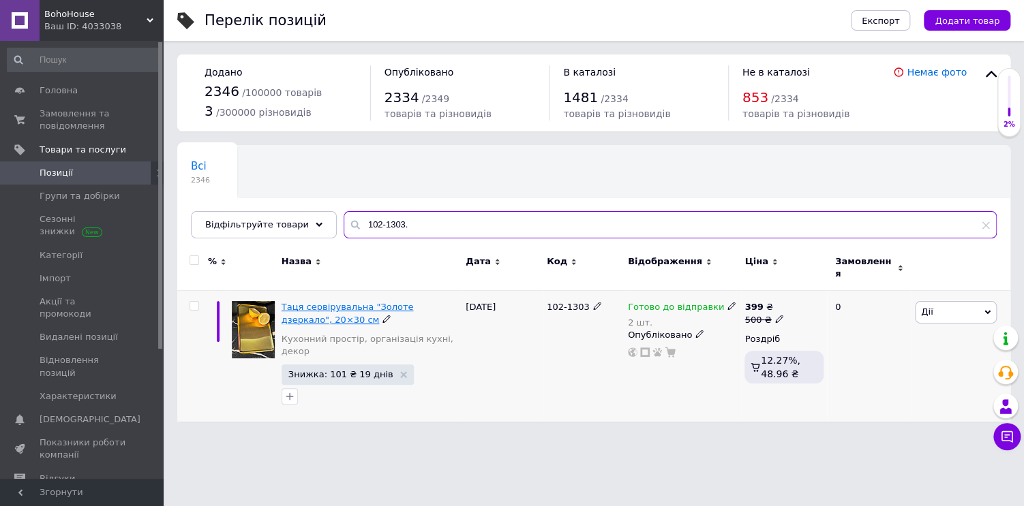
type input "102-1303."
click at [303, 302] on span "Таця сервірувальна "Золоте дзеркало", 20×30 см" at bounding box center [348, 313] width 132 height 22
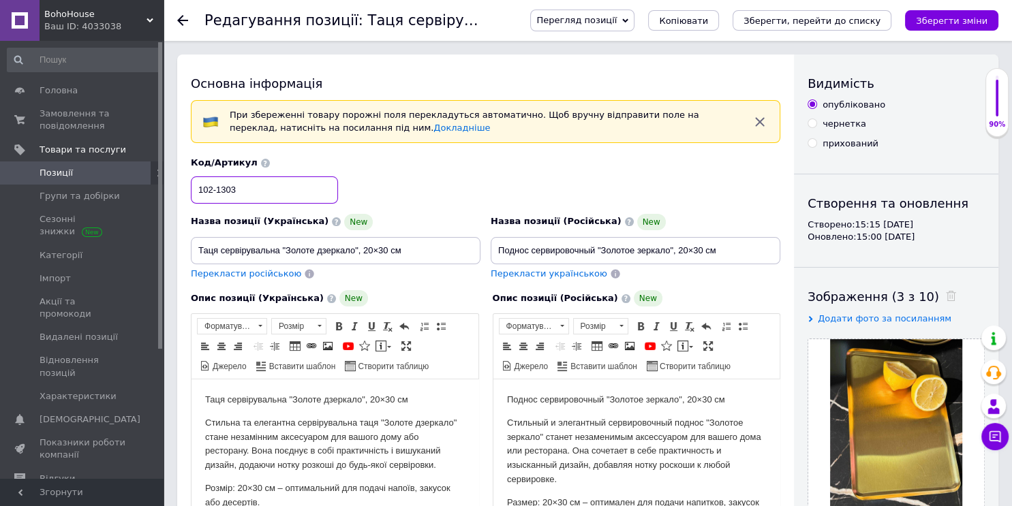
drag, startPoint x: 194, startPoint y: 187, endPoint x: 275, endPoint y: 183, distance: 80.5
click at [275, 183] on input "102-1303" at bounding box center [264, 190] width 147 height 27
click at [421, 250] on input "Таця сервірувальна "Золоте дзеркало", 20×30 см" at bounding box center [336, 250] width 290 height 27
click at [573, 239] on input "Поднос сервировочный "Золотое зеркало", 20×30 см" at bounding box center [636, 250] width 290 height 27
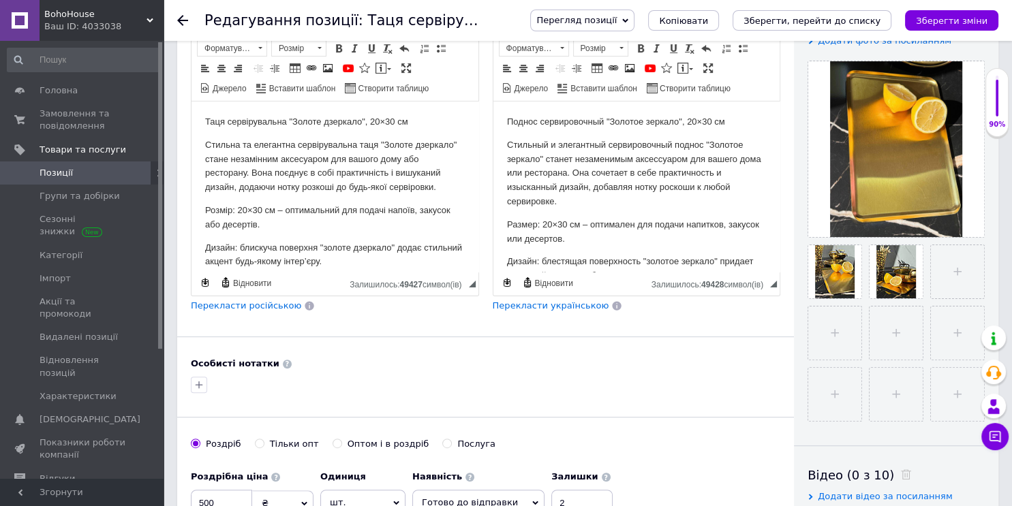
scroll to position [284, 0]
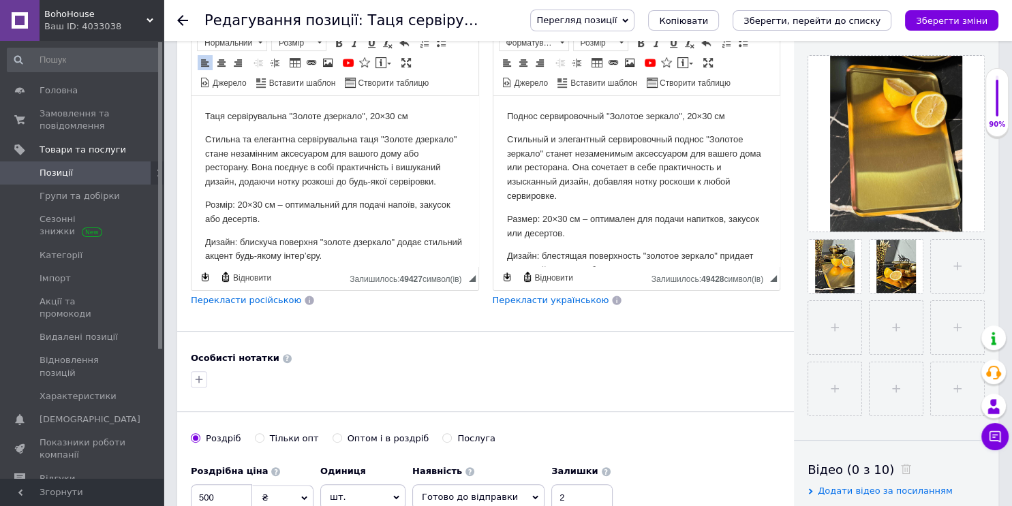
click at [205, 120] on p "Таця сервірувальна "Золоте дзеркало", 20×30 см" at bounding box center [335, 117] width 260 height 14
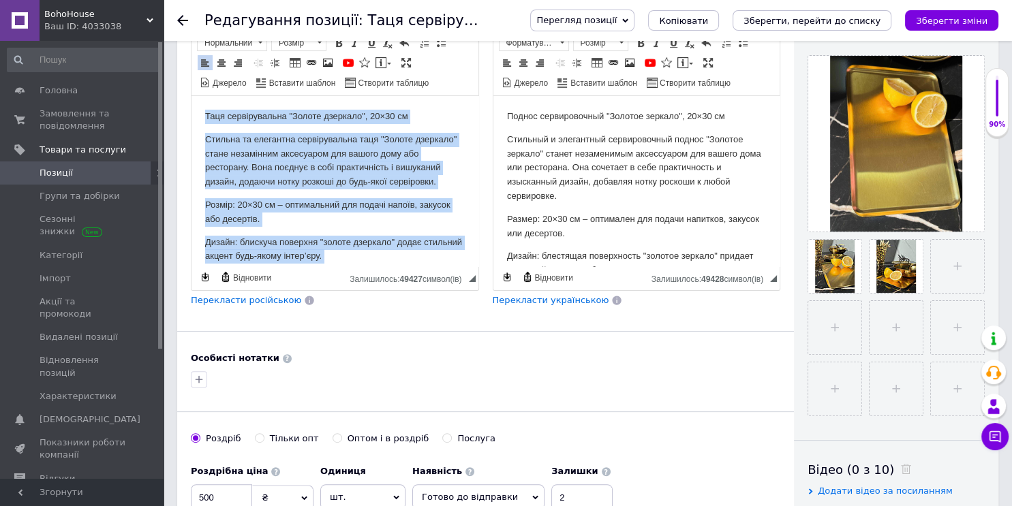
copy body "Lore ipsumdolorsit "Ametco adipisci", 76×21 el Seddoei te incididun utlaboreetd…"
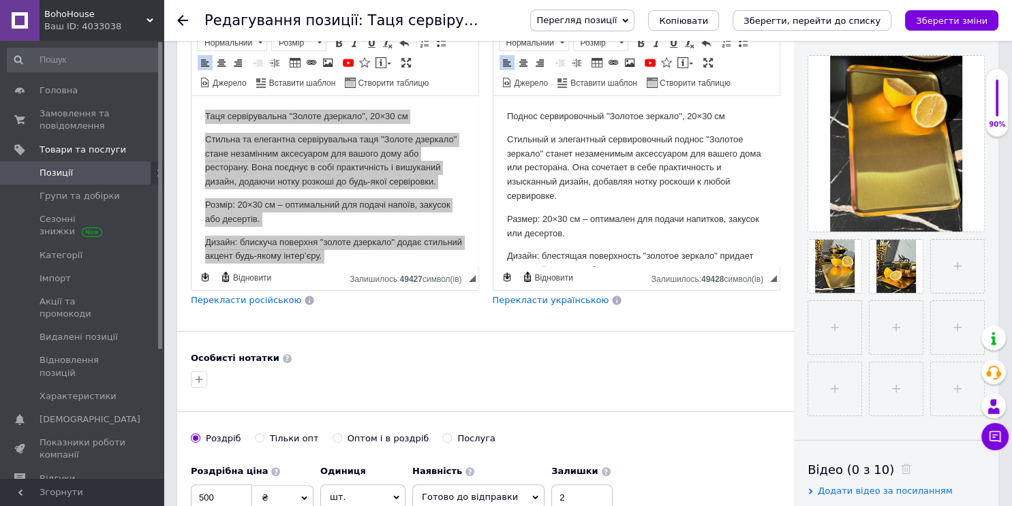
click at [569, 211] on body "Поднос сервировочный "Золотое зеркало", 20×30 см Стильный и элегантный сервиров…" at bounding box center [636, 231] width 260 height 243
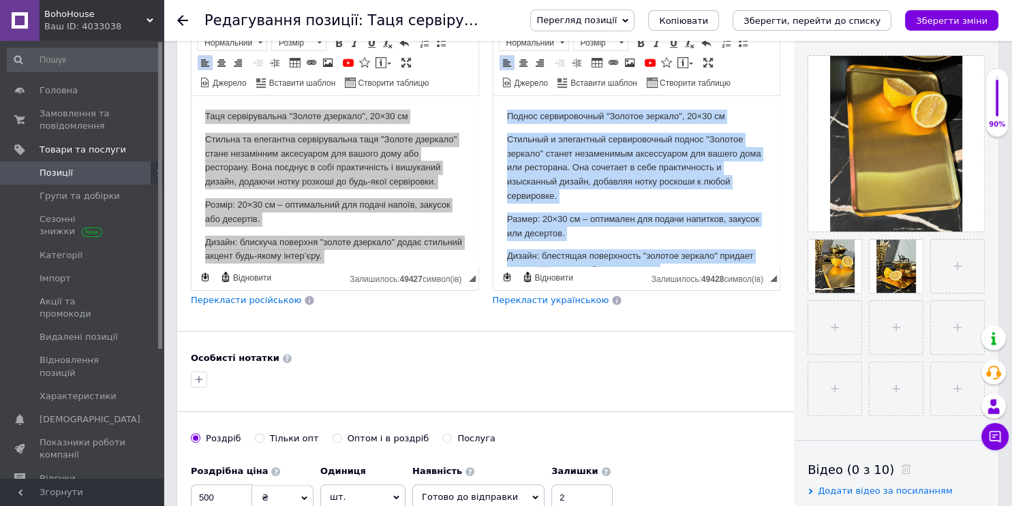
click at [569, 211] on body "Поднос сервировочный "Золотое зеркало", 20×30 см Стильный и элегантный сервиров…" at bounding box center [636, 231] width 260 height 243
copy body "Loremi dolorsitametc "Adipisc elitsed", 16×11 do Eiusmodt i utlaboreet dolorema…"
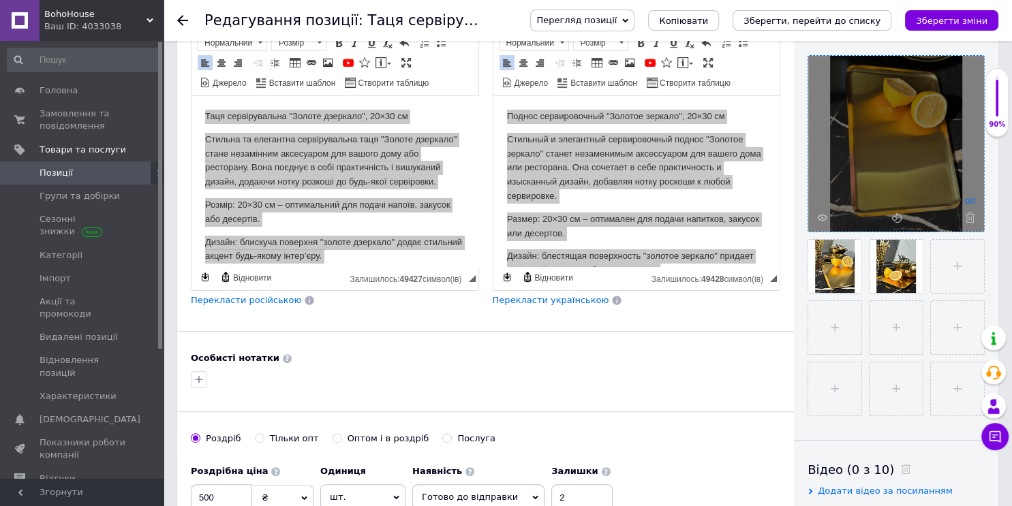
click at [965, 201] on use at bounding box center [970, 200] width 10 height 5
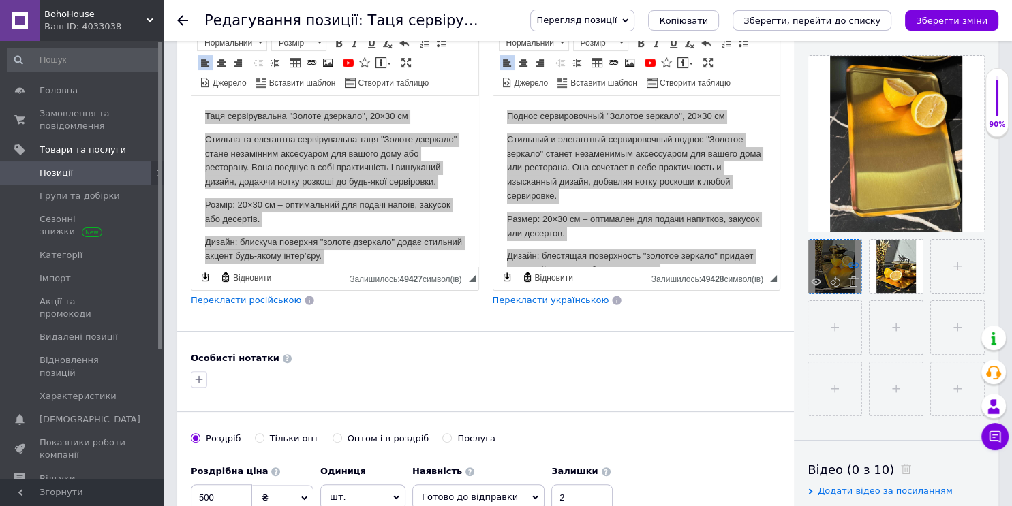
click at [854, 264] on icon at bounding box center [854, 265] width 10 height 10
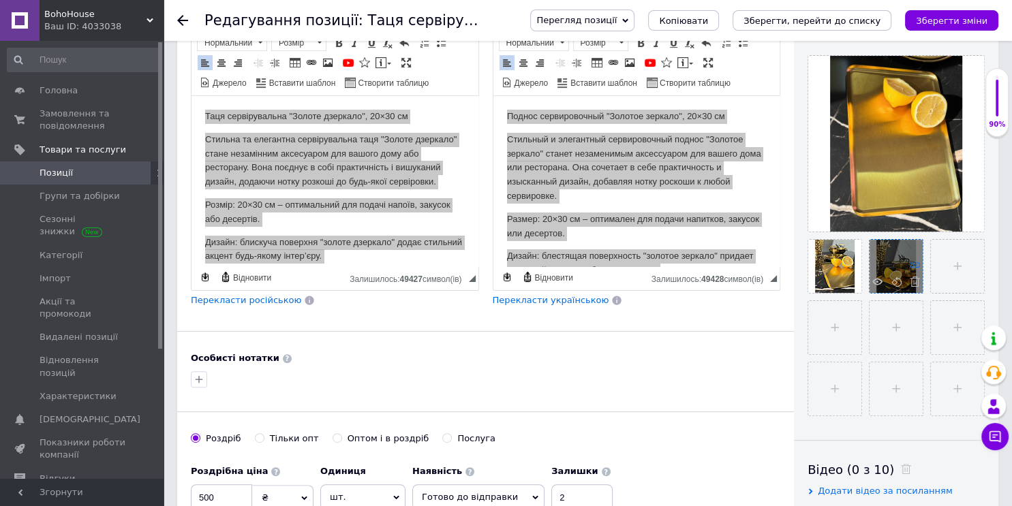
click at [920, 262] on icon at bounding box center [915, 265] width 10 height 10
click at [802, 13] on button "Зберегти, перейти до списку" at bounding box center [812, 20] width 159 height 20
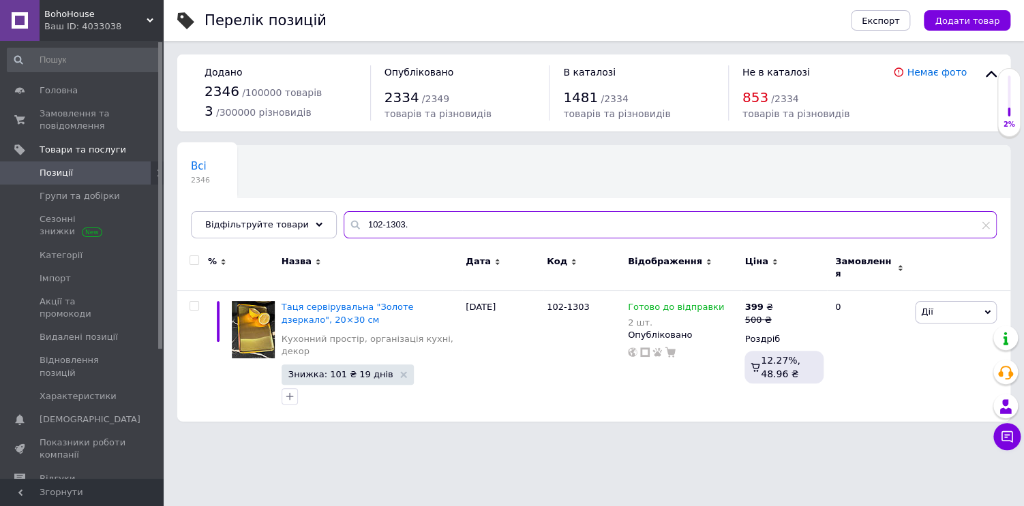
click at [467, 216] on input "102-1303." at bounding box center [670, 224] width 653 height 27
type input "1"
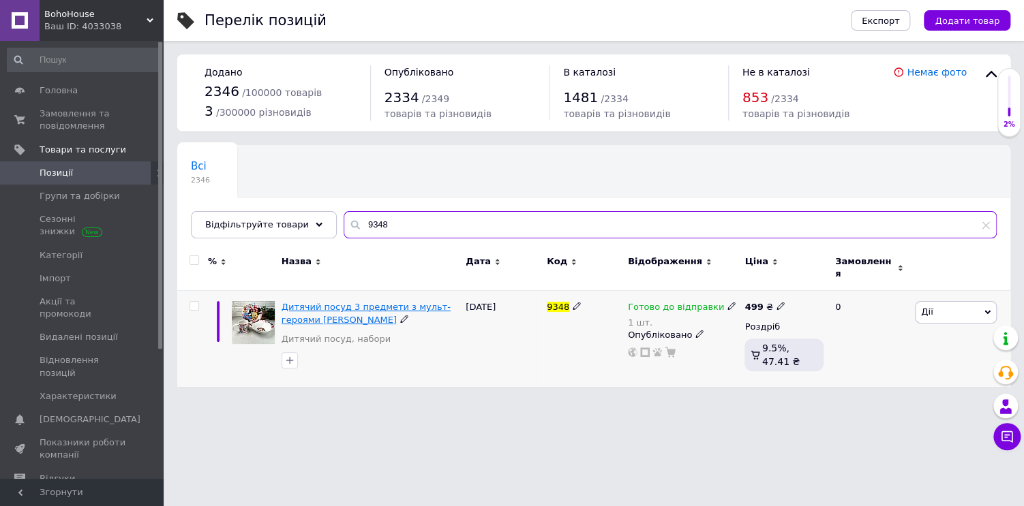
type input "9348"
click at [377, 303] on span "Дитячий посуд 3 предмети з мульт-героями [PERSON_NAME]" at bounding box center [366, 313] width 169 height 22
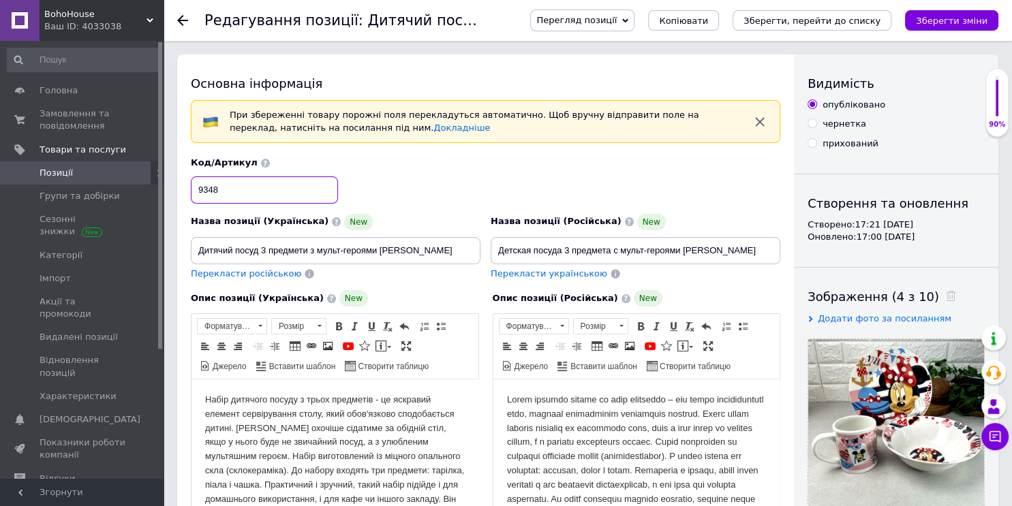
drag, startPoint x: 228, startPoint y: 181, endPoint x: 179, endPoint y: 182, distance: 49.1
click at [179, 182] on div "Основна інформація При збереженні товару порожні поля перекладуться автоматично…" at bounding box center [485, 497] width 617 height 885
drag, startPoint x: 197, startPoint y: 249, endPoint x: 504, endPoint y: 244, distance: 306.8
click at [504, 244] on div "Назва позиції (Українська) New Дитячий посуд 3 предмети з мульт-героями [PERSON…" at bounding box center [486, 219] width 600 height 134
drag, startPoint x: 496, startPoint y: 245, endPoint x: 789, endPoint y: 224, distance: 293.9
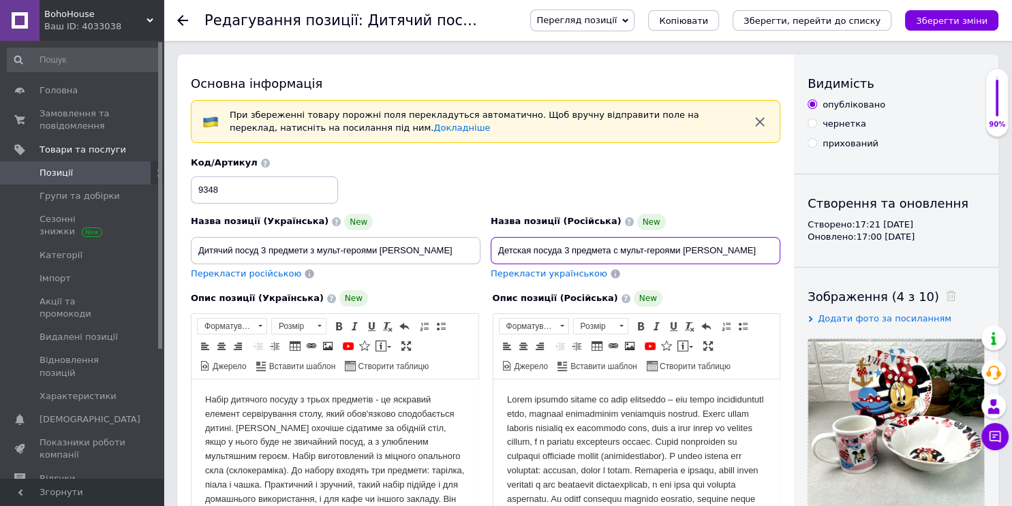
click at [789, 224] on div "Основна інформація При збереженні товару порожні поля перекладуться автоматично…" at bounding box center [485, 497] width 617 height 885
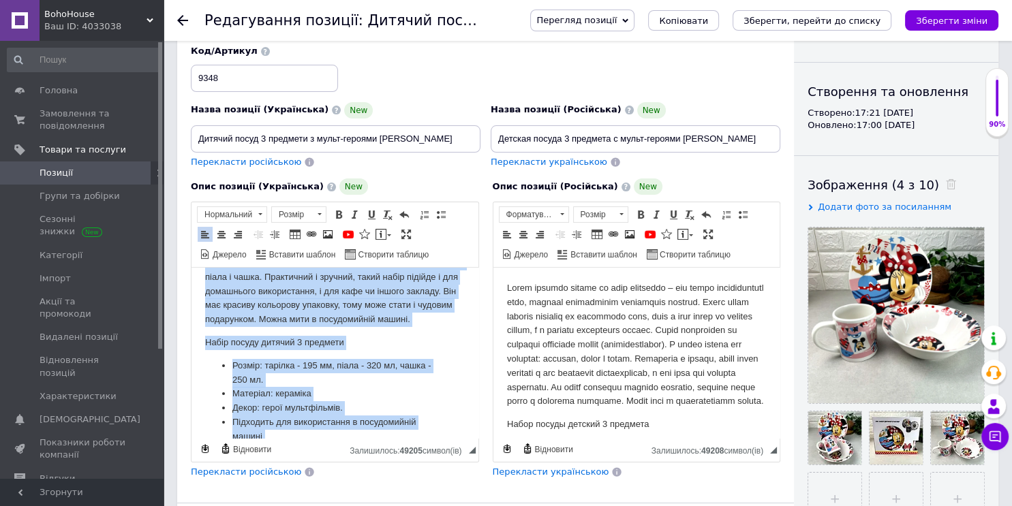
scroll to position [158, 0]
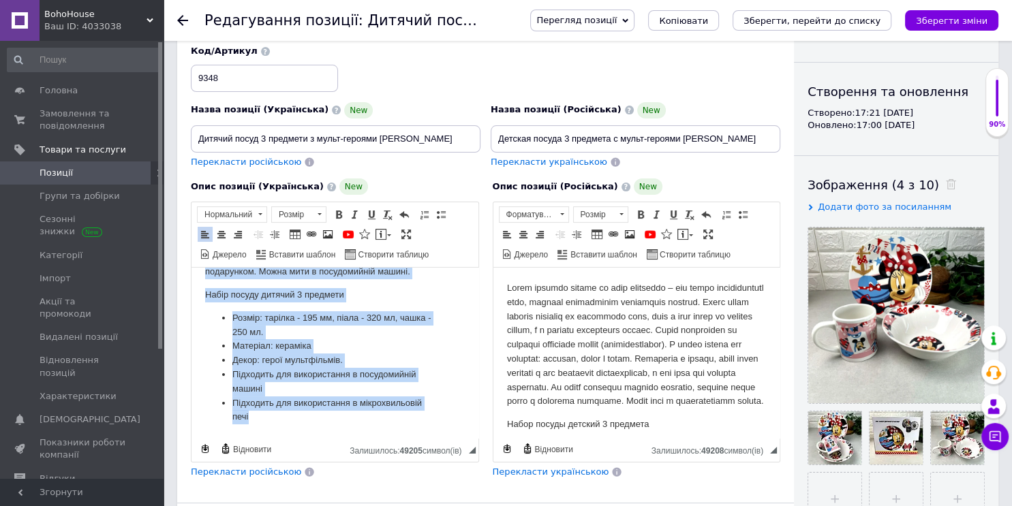
drag, startPoint x: 200, startPoint y: 279, endPoint x: 646, endPoint y: 748, distance: 647.5
click at [455, 438] on html "Набір дитячого посуду з трьох предметів - це яскравий елемент сервірування стол…" at bounding box center [335, 281] width 287 height 314
copy body "Lorem ipsumdol sitame c adipi elitseddo - ei temporin utlabor etdoloremagn aliq…"
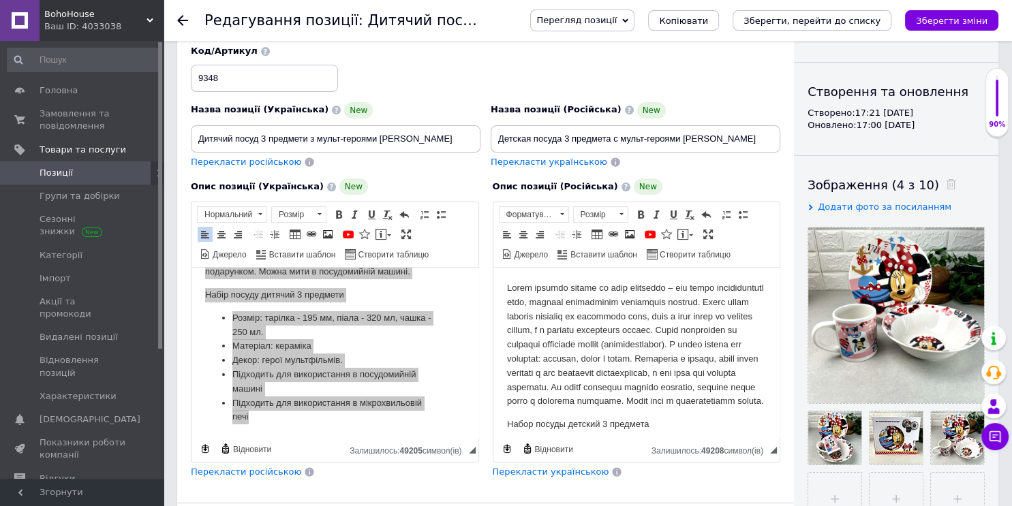
click at [455, 481] on div "Опис позиції (Українська) New Розширений текстовий редактор, 16D260CC-287E-4016…" at bounding box center [335, 329] width 302 height 314
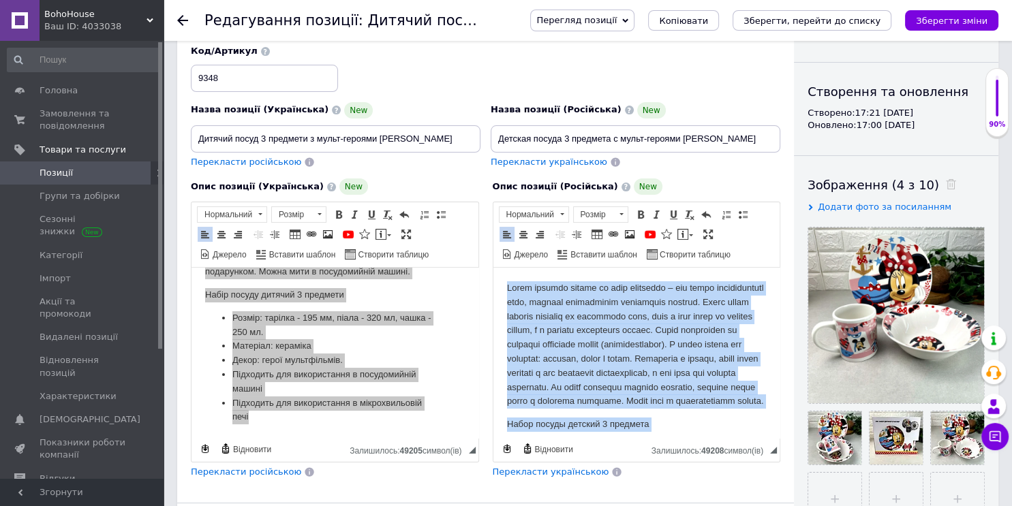
scroll to position [115, 0]
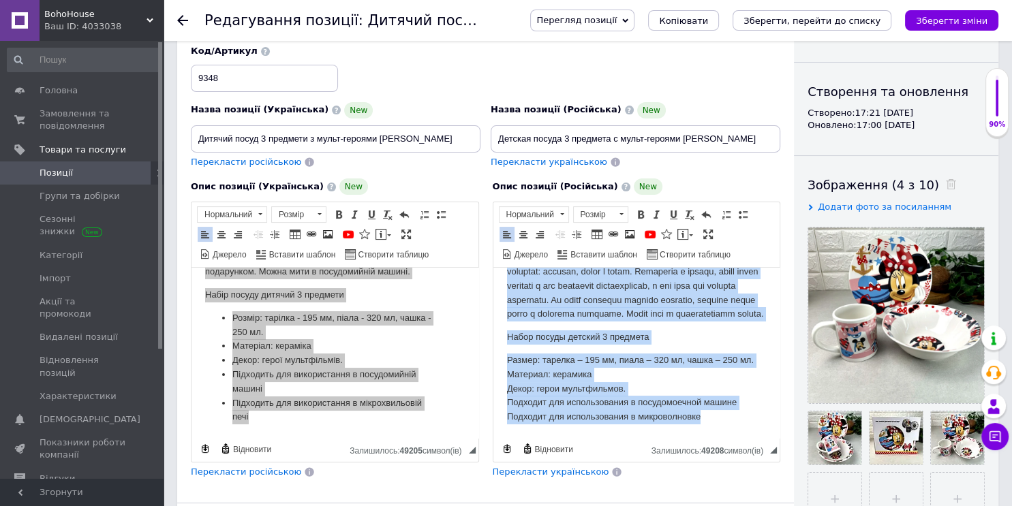
drag, startPoint x: 505, startPoint y: 285, endPoint x: 751, endPoint y: 474, distance: 310.6
click at [751, 438] on html "Набор посуды детский 3 предмета Размер: тарелка – 195 мм, пиала – 320 мл, чашка…" at bounding box center [636, 310] width 287 height 258
copy body "Lorem ipsumdo sitame co adip elitseddo – eiu tempo incididuntutl etdo, magnaal …"
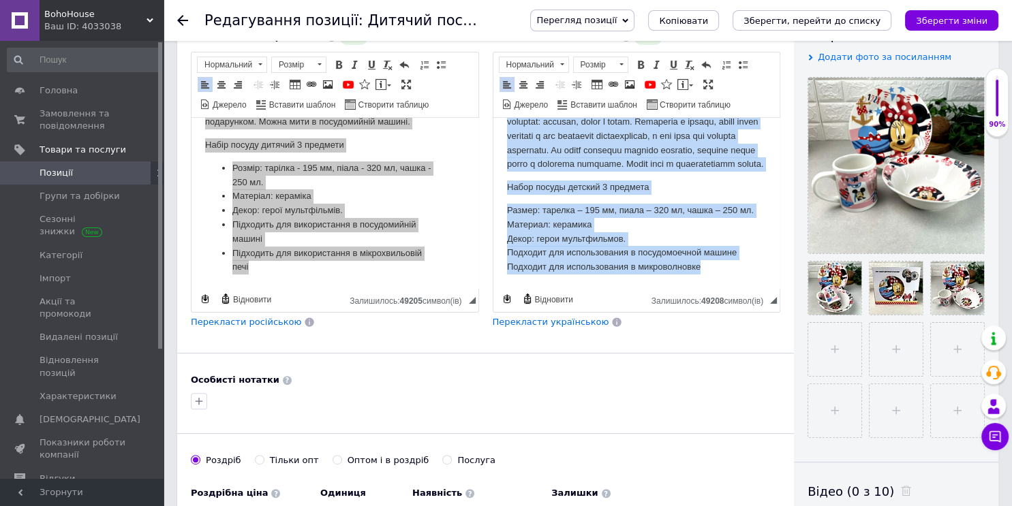
scroll to position [259, 0]
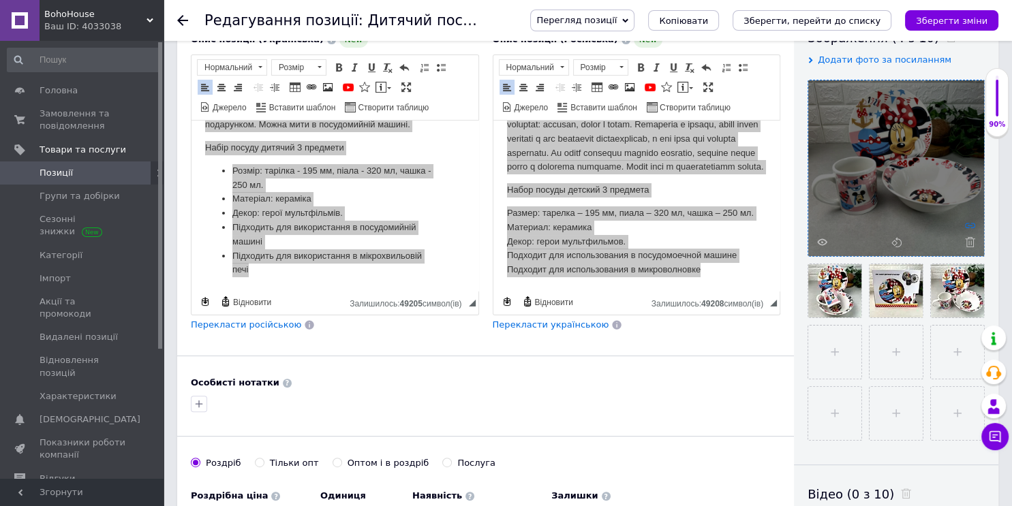
click at [974, 221] on icon at bounding box center [970, 225] width 10 height 10
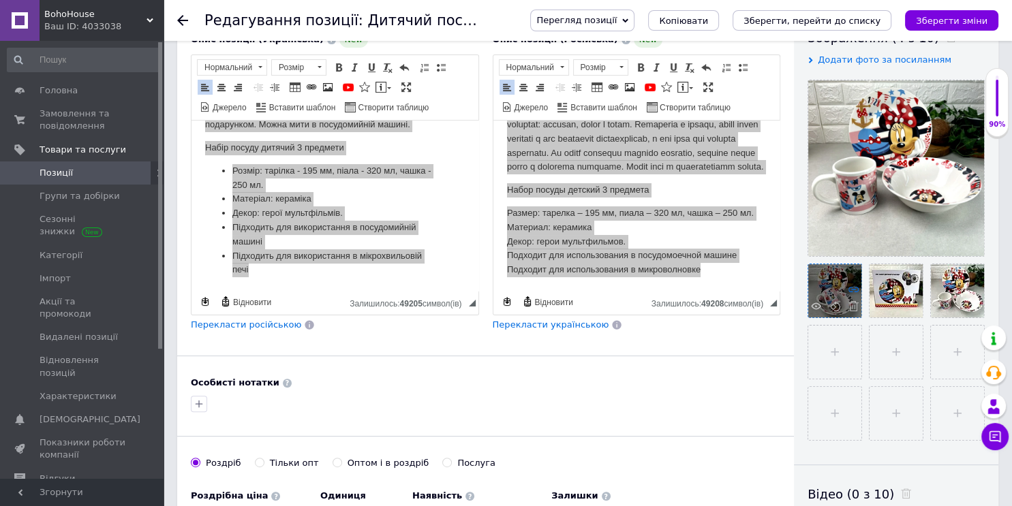
click at [851, 286] on icon at bounding box center [854, 289] width 10 height 10
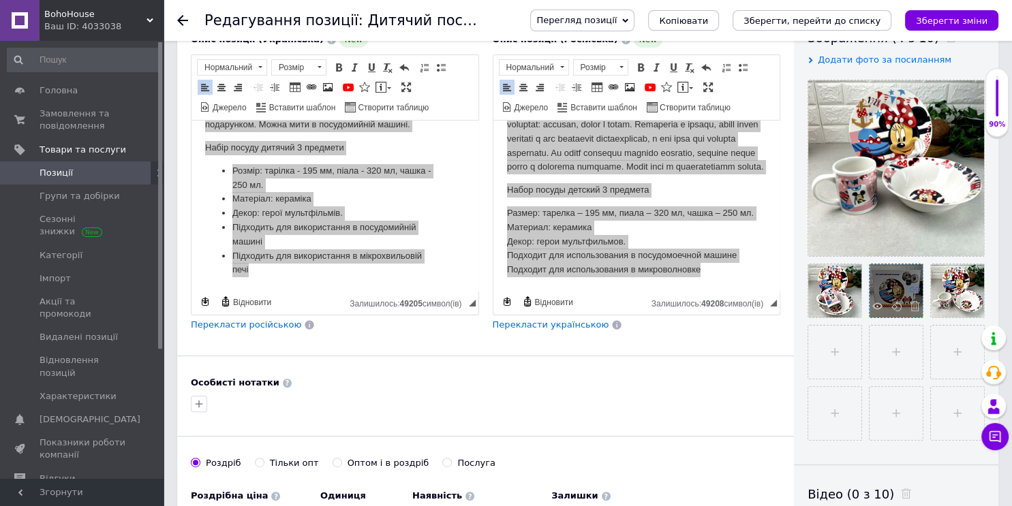
click at [911, 288] on icon at bounding box center [915, 289] width 10 height 10
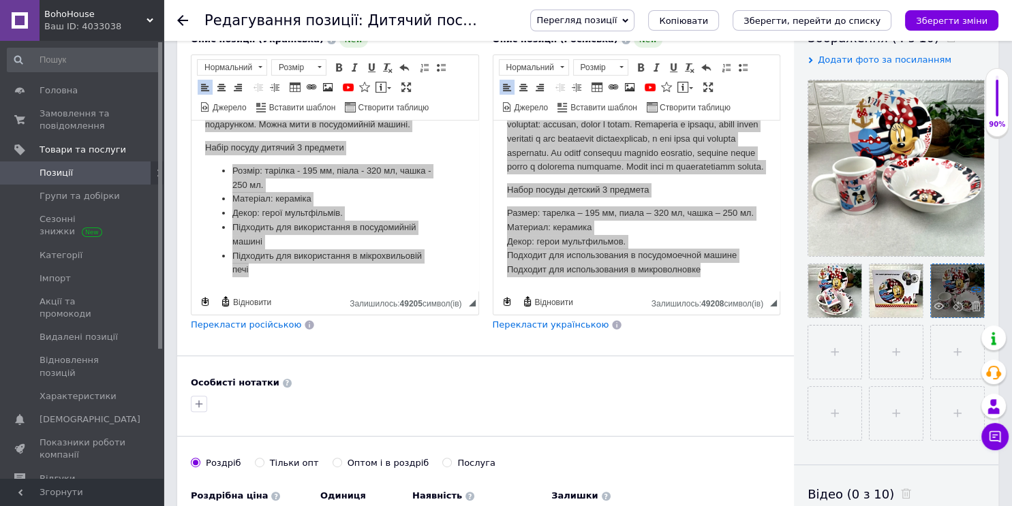
click at [976, 288] on icon at bounding box center [976, 289] width 10 height 10
click at [834, 21] on icon "Зберегти, перейти до списку" at bounding box center [812, 21] width 137 height 10
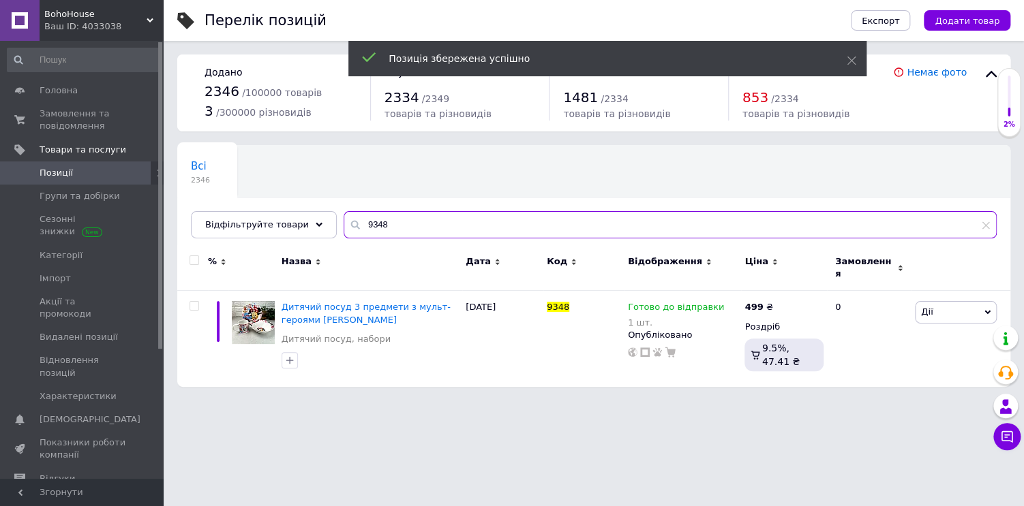
click at [444, 212] on input "9348" at bounding box center [670, 224] width 653 height 27
type input "9"
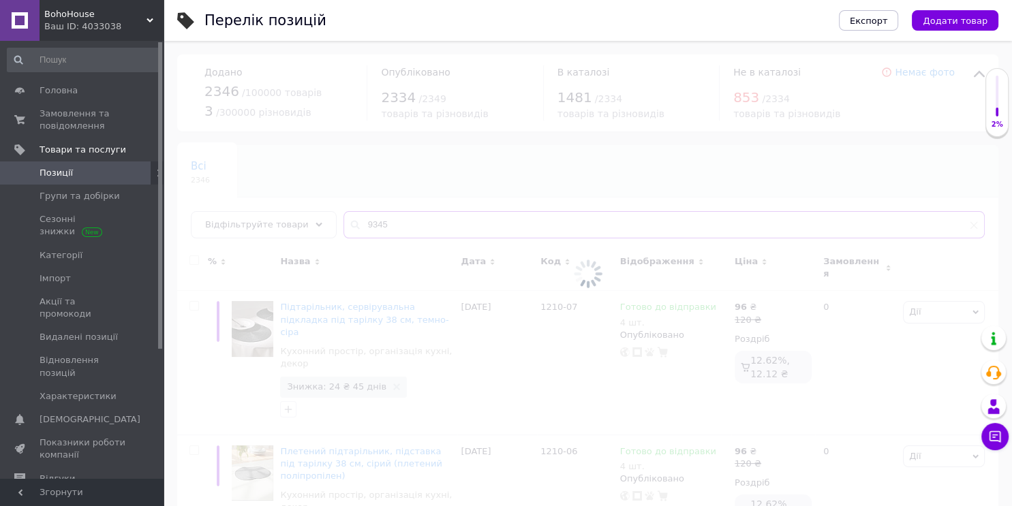
type input "9345"
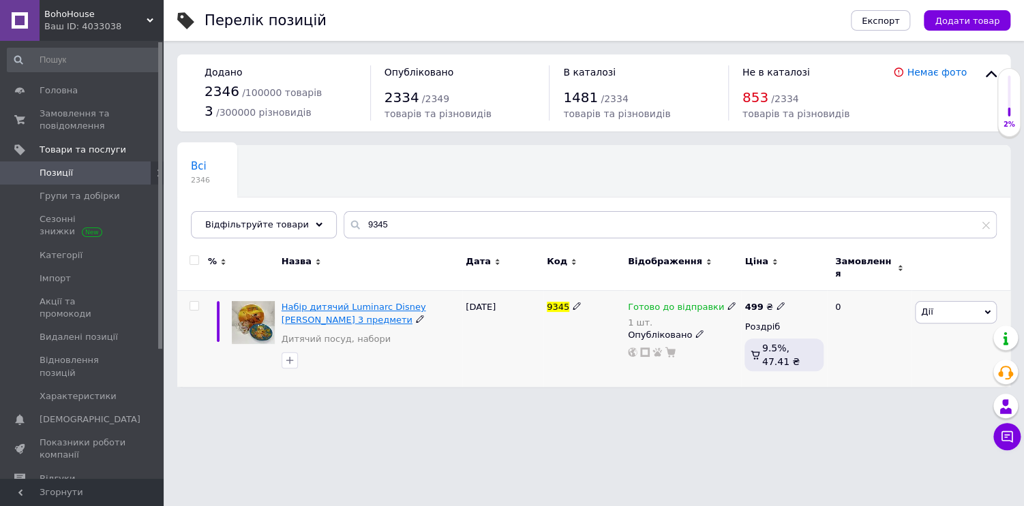
click at [322, 302] on span "Набір дитячий Luminarc Disney [PERSON_NAME] 3 предмети" at bounding box center [354, 313] width 145 height 22
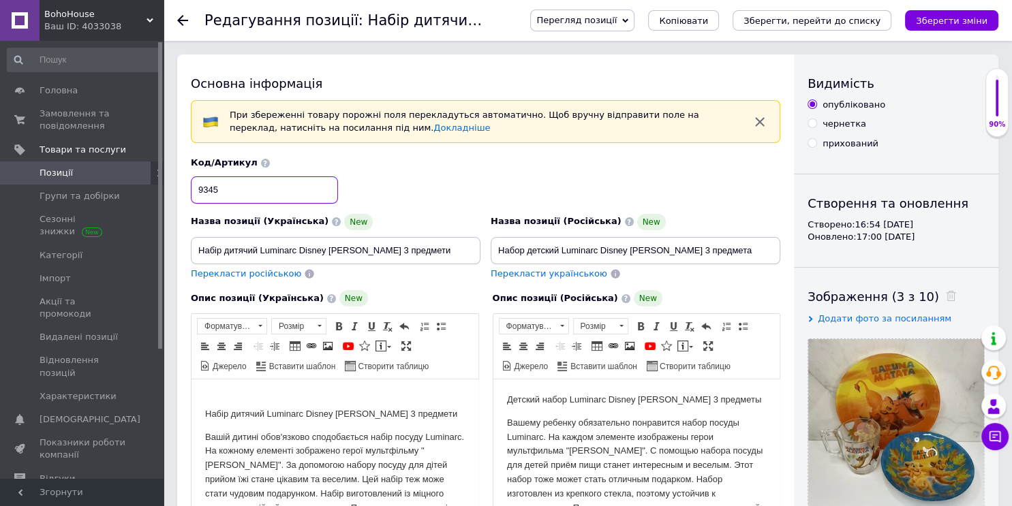
drag, startPoint x: 197, startPoint y: 196, endPoint x: 228, endPoint y: 195, distance: 30.7
click at [228, 195] on input "9345" at bounding box center [264, 190] width 147 height 27
drag, startPoint x: 200, startPoint y: 245, endPoint x: 442, endPoint y: 238, distance: 242.1
click at [442, 238] on input "Набір дитячий Luminarc Disney [PERSON_NAME] 3 предмети" at bounding box center [336, 250] width 290 height 27
drag, startPoint x: 496, startPoint y: 252, endPoint x: 783, endPoint y: 253, distance: 287.0
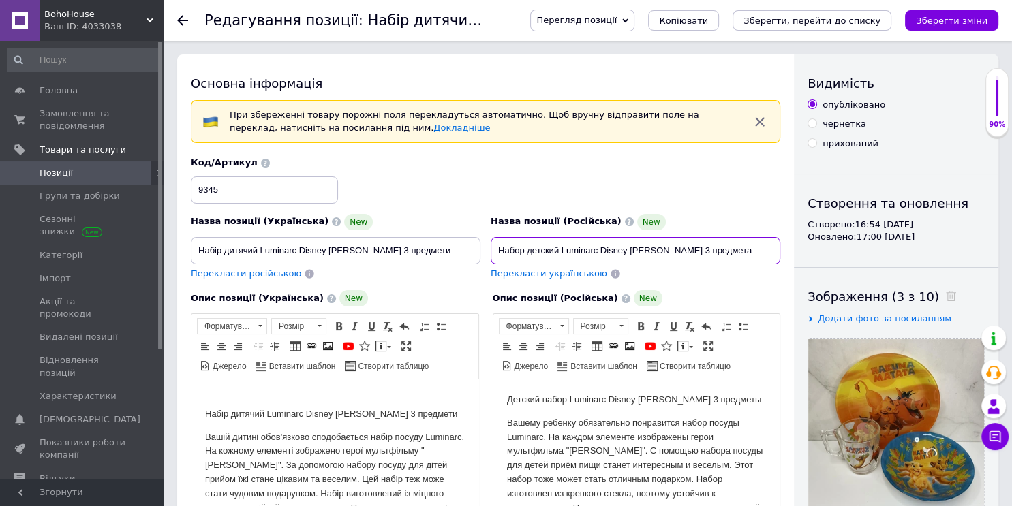
click at [783, 253] on div "Назва позиції (Російська) New Набор детский Luminarc Disney [PERSON_NAME] 3 пре…" at bounding box center [636, 247] width 300 height 77
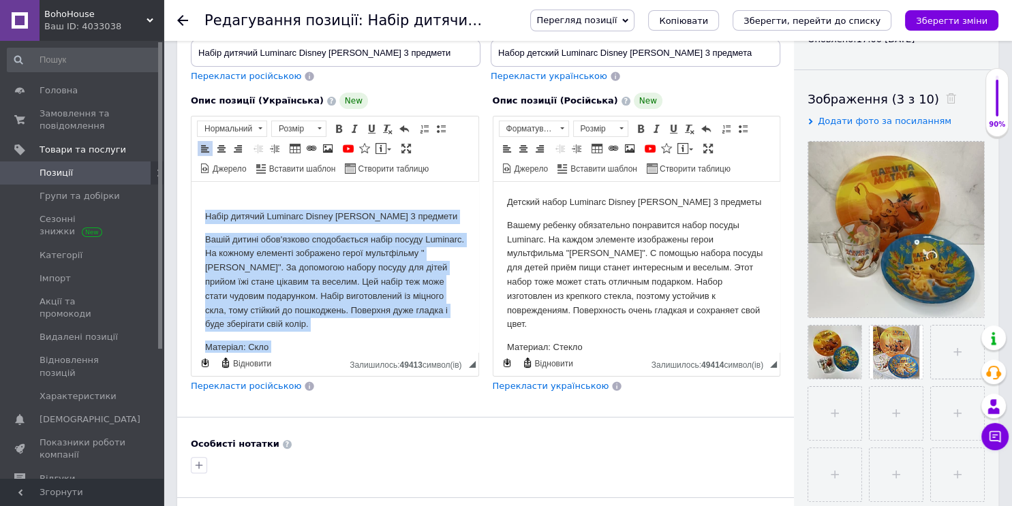
scroll to position [90, 0]
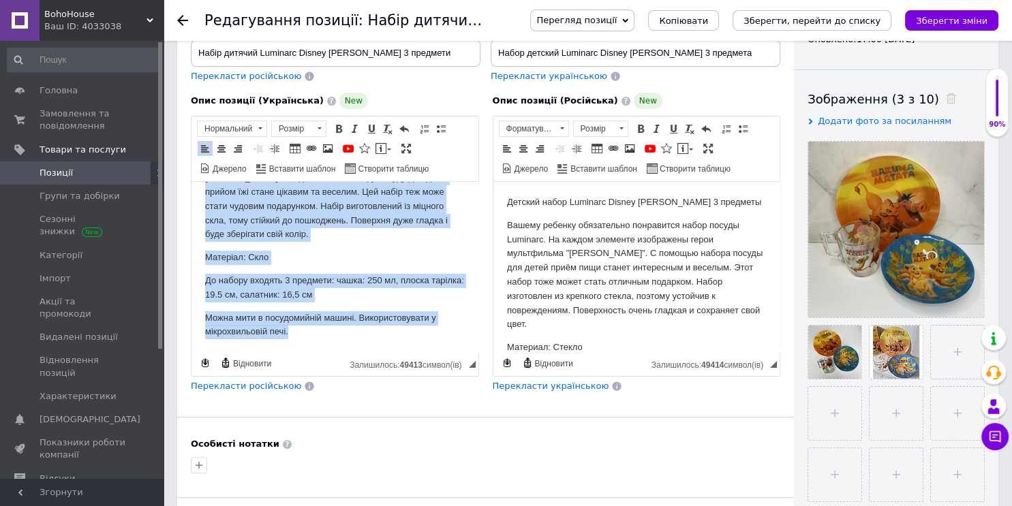
drag, startPoint x: 204, startPoint y: 214, endPoint x: 405, endPoint y: 384, distance: 263.1
click at [405, 353] on html "Набір дитячий Luminarc Disney [PERSON_NAME] 3 предмети Вашій дитині обов'язково…" at bounding box center [335, 222] width 287 height 261
copy body "Набір дитячий Luminarc Disney [PERSON_NAME] 3 предмети Вашій дитині обов'язково…"
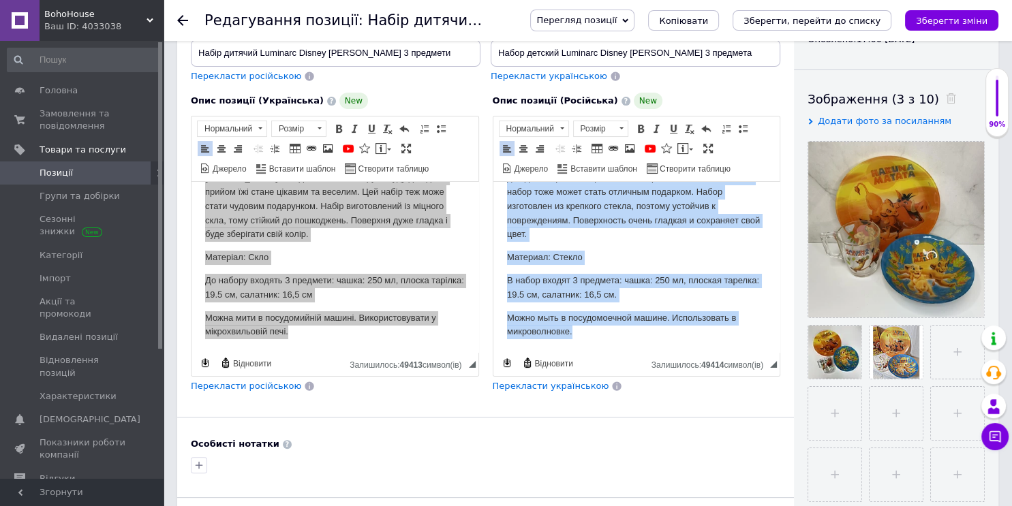
drag, startPoint x: 502, startPoint y: 192, endPoint x: 626, endPoint y: 419, distance: 259.0
click at [626, 353] on html "Детский набор Luminarc Disney [PERSON_NAME] 3 предметы Вашему ребенку обязатель…" at bounding box center [636, 222] width 287 height 261
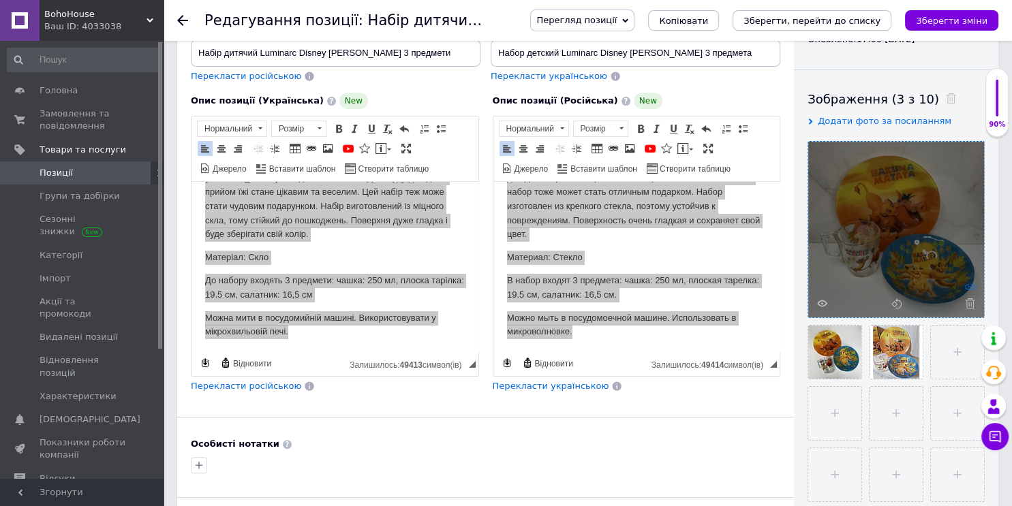
click at [971, 282] on icon at bounding box center [970, 287] width 10 height 10
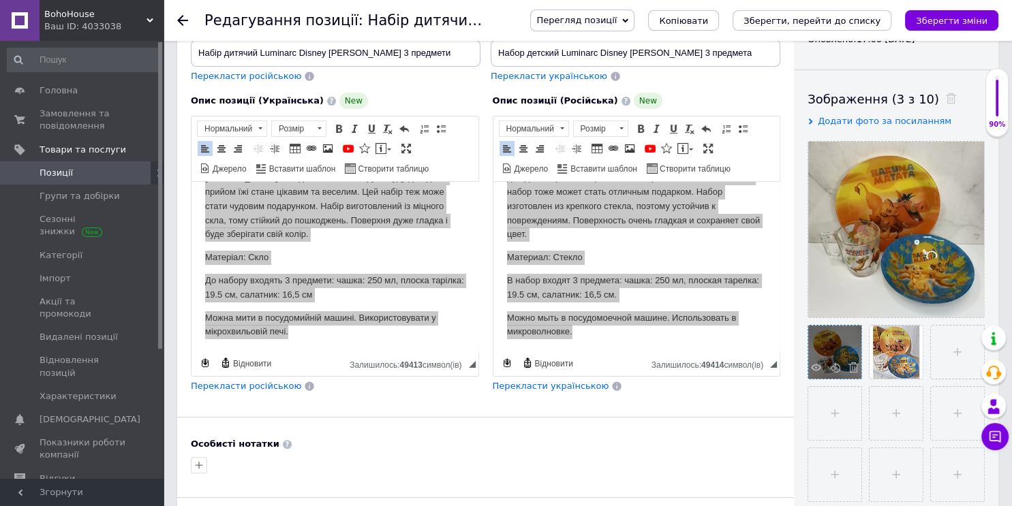
click at [852, 348] on icon at bounding box center [854, 351] width 10 height 10
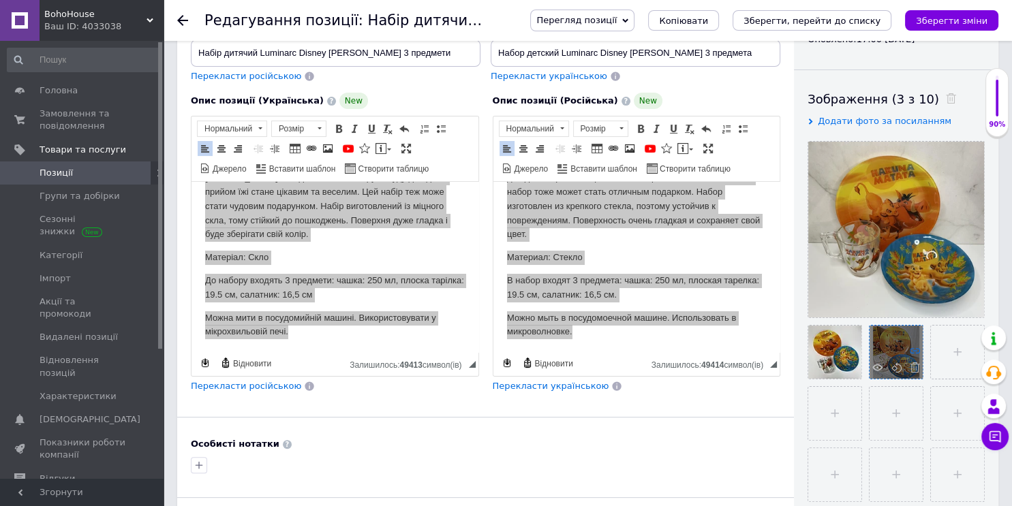
click at [915, 349] on icon at bounding box center [915, 351] width 10 height 10
click at [810, 27] on button "Зберегти, перейти до списку" at bounding box center [812, 20] width 159 height 20
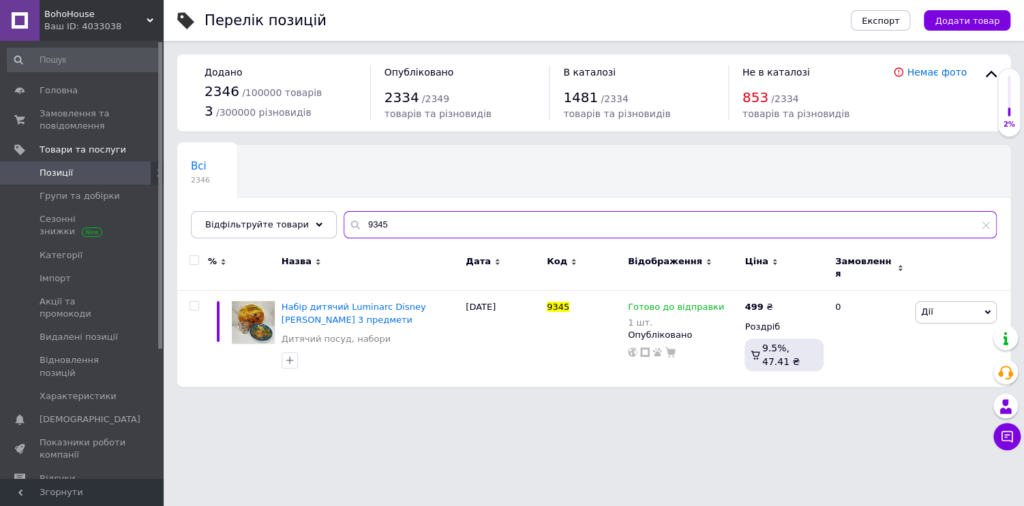
click at [733, 230] on input "9345" at bounding box center [670, 224] width 653 height 27
type input "9"
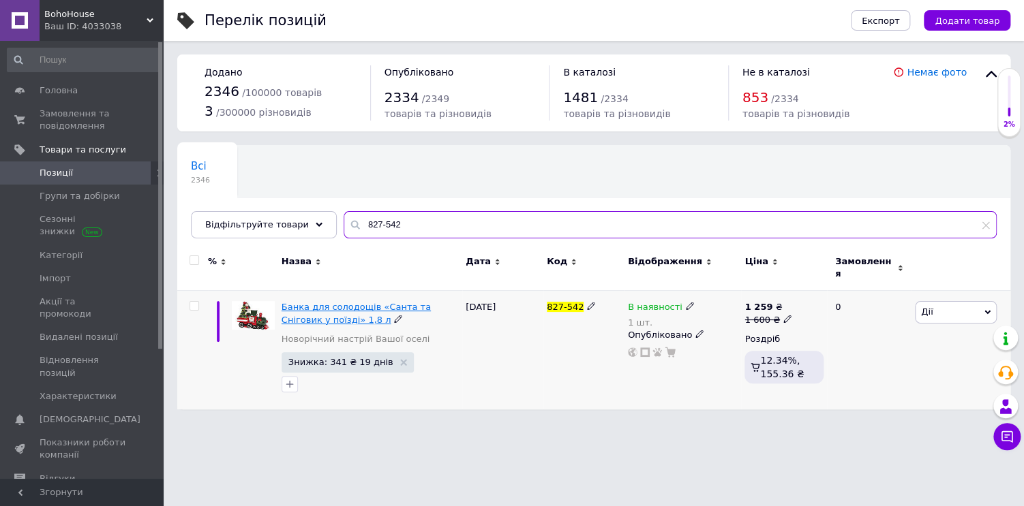
type input "827-542"
click at [303, 302] on span "Банка для солодощів «Санта та Сніговик у поїзді» 1,8 л" at bounding box center [356, 313] width 149 height 22
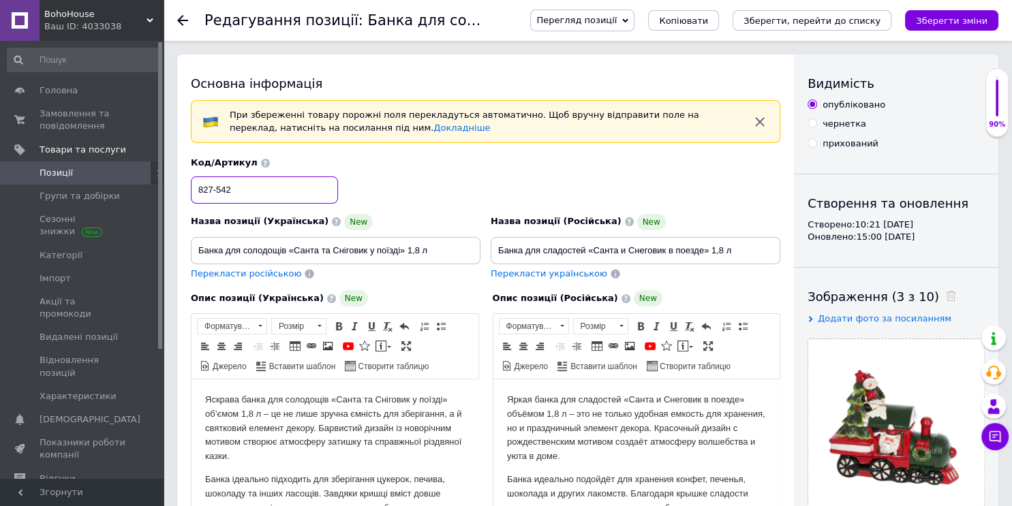
drag, startPoint x: 197, startPoint y: 189, endPoint x: 250, endPoint y: 188, distance: 53.2
click at [250, 188] on input "827-542" at bounding box center [264, 190] width 147 height 27
drag, startPoint x: 194, startPoint y: 249, endPoint x: 481, endPoint y: 243, distance: 287.0
click at [481, 243] on div "Назва позиції (Українська) [GEOGRAPHIC_DATA] для солодощів «Санта та Сніговик у…" at bounding box center [336, 247] width 300 height 77
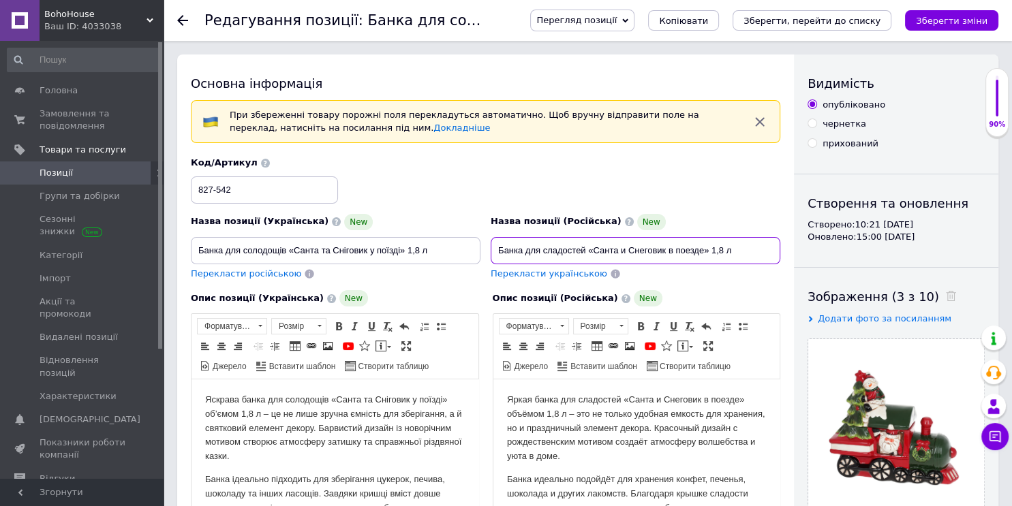
drag, startPoint x: 498, startPoint y: 250, endPoint x: 778, endPoint y: 258, distance: 280.3
click at [778, 258] on input "Банка для сладостей «Санта и Снеговик в поезде» 1,8 л" at bounding box center [636, 250] width 290 height 27
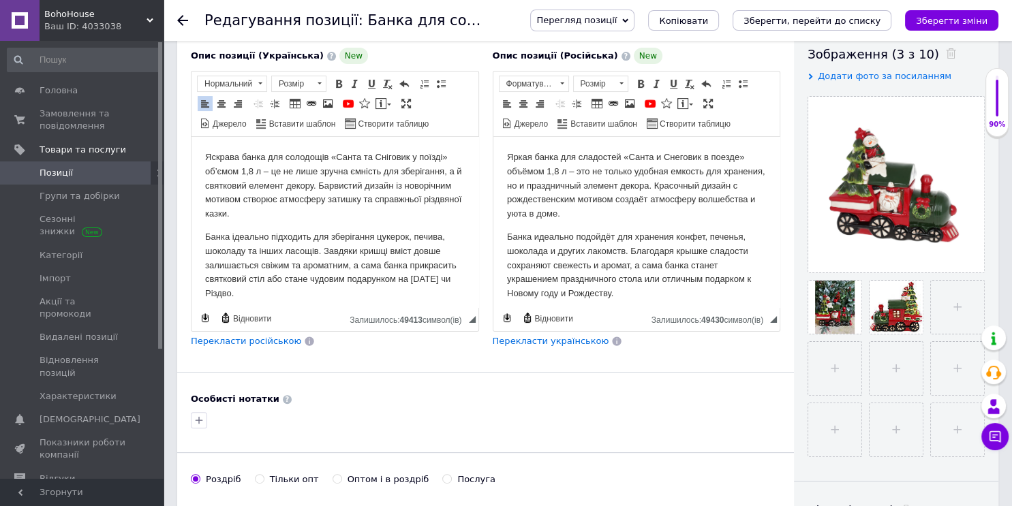
scroll to position [44, 0]
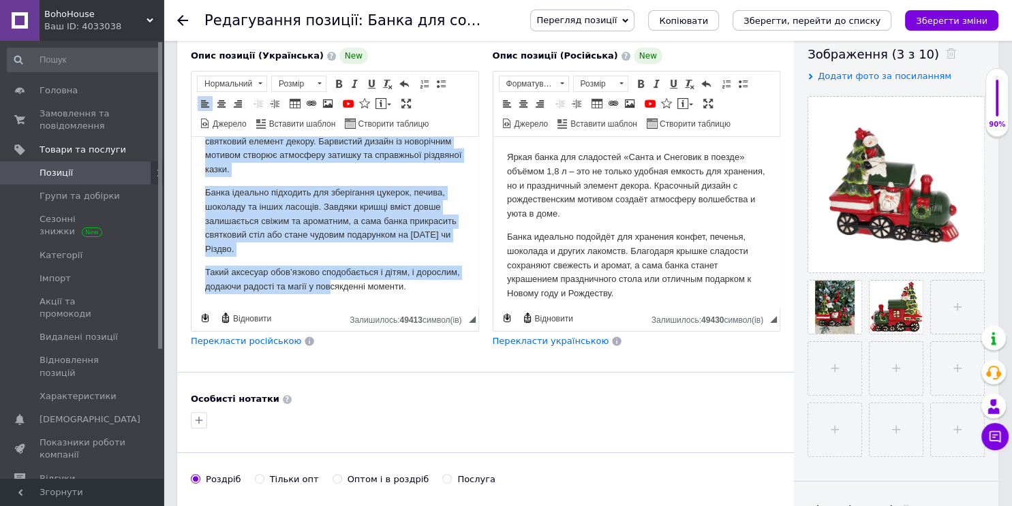
drag, startPoint x: 200, startPoint y: 154, endPoint x: 378, endPoint y: 367, distance: 276.8
click at [378, 308] on html "Яскрава банка для солодощів «Санта та Сніговик у поїзді» об’ємом 1,8 л – це не …" at bounding box center [335, 200] width 287 height 215
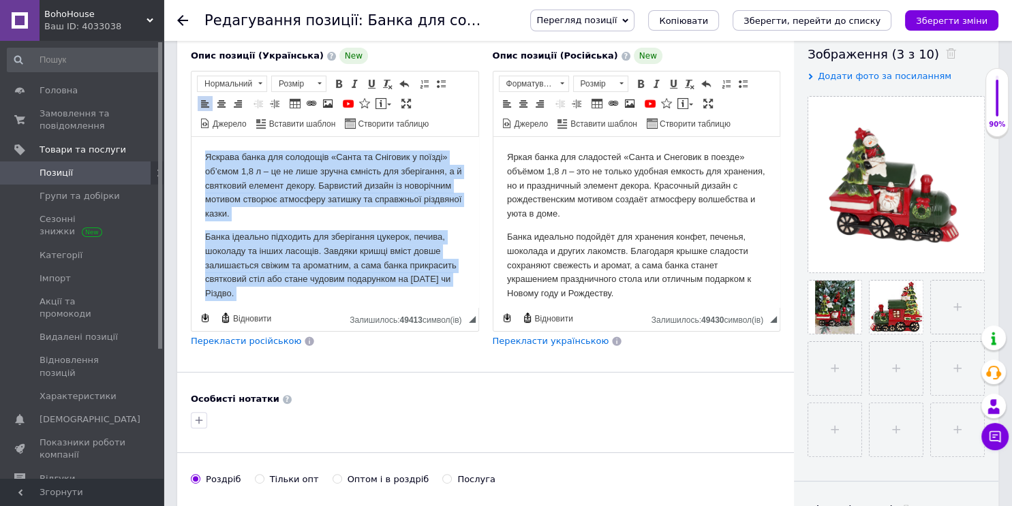
click at [367, 262] on p "Банка ідеально підходить для зберігання цукерок, печива, шоколаду та інших ласо…" at bounding box center [335, 265] width 260 height 71
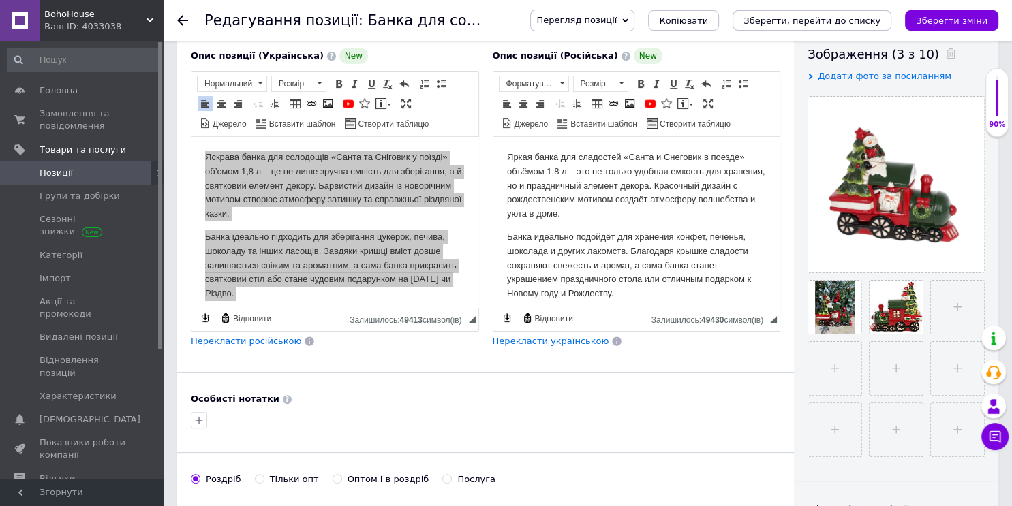
click at [566, 169] on p "Яркая банка для сладостей «Санта и Снеговик в поезде» объёмом 1,8 л – это не то…" at bounding box center [636, 186] width 260 height 71
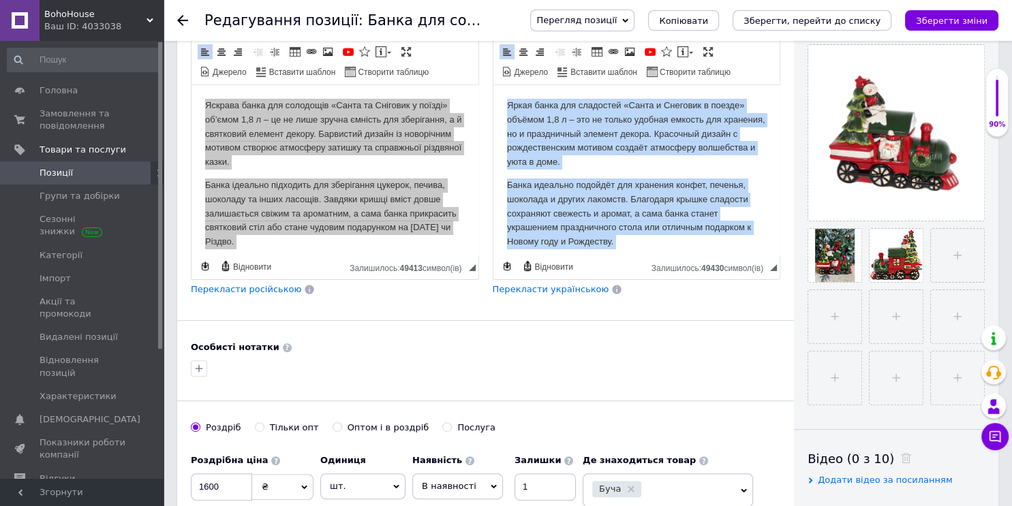
scroll to position [291, 0]
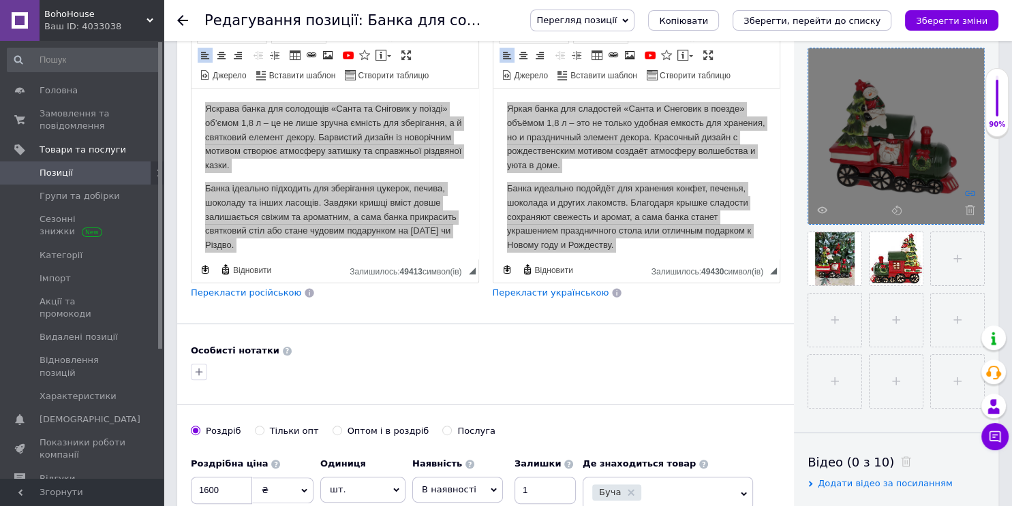
click at [971, 188] on icon at bounding box center [970, 193] width 10 height 10
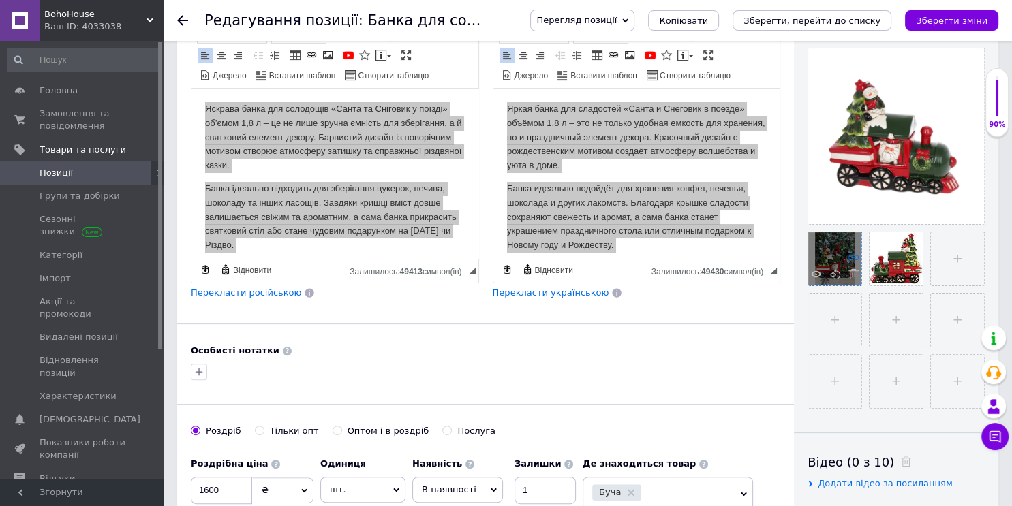
drag, startPoint x: 853, startPoint y: 254, endPoint x: 282, endPoint y: 74, distance: 599.5
click at [853, 254] on icon at bounding box center [854, 257] width 10 height 10
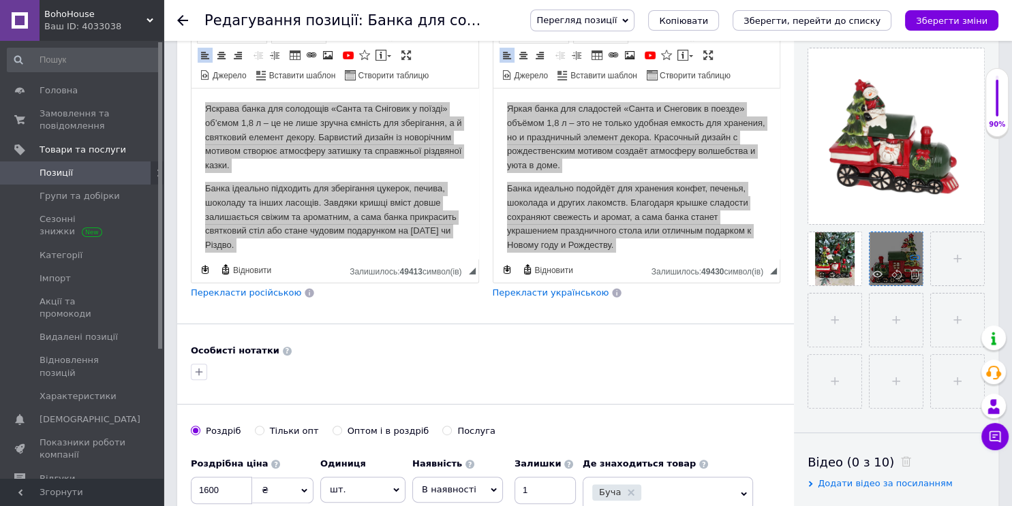
click at [918, 252] on icon at bounding box center [915, 257] width 10 height 10
click at [797, 13] on button "Зберегти, перейти до списку" at bounding box center [812, 20] width 159 height 20
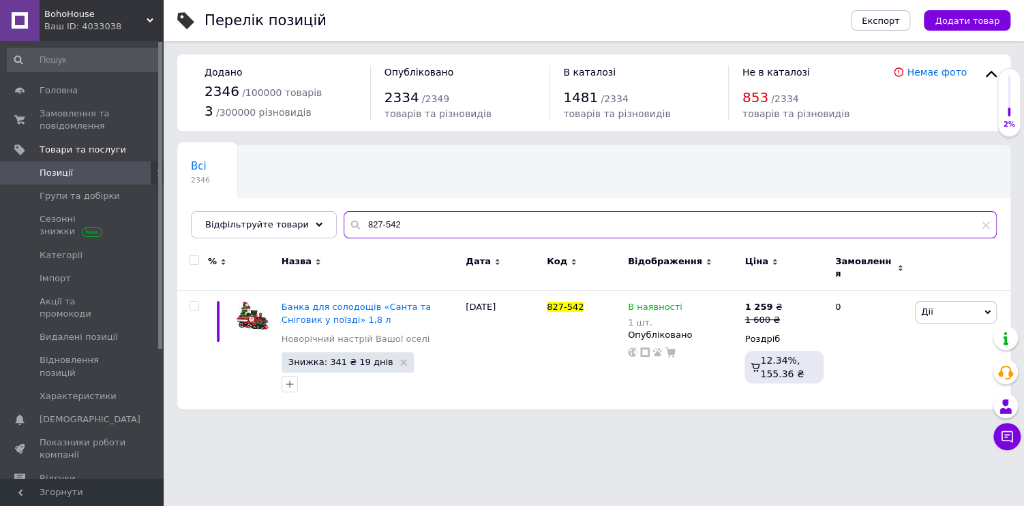
click at [576, 232] on input "827-542" at bounding box center [670, 224] width 653 height 27
type input "8"
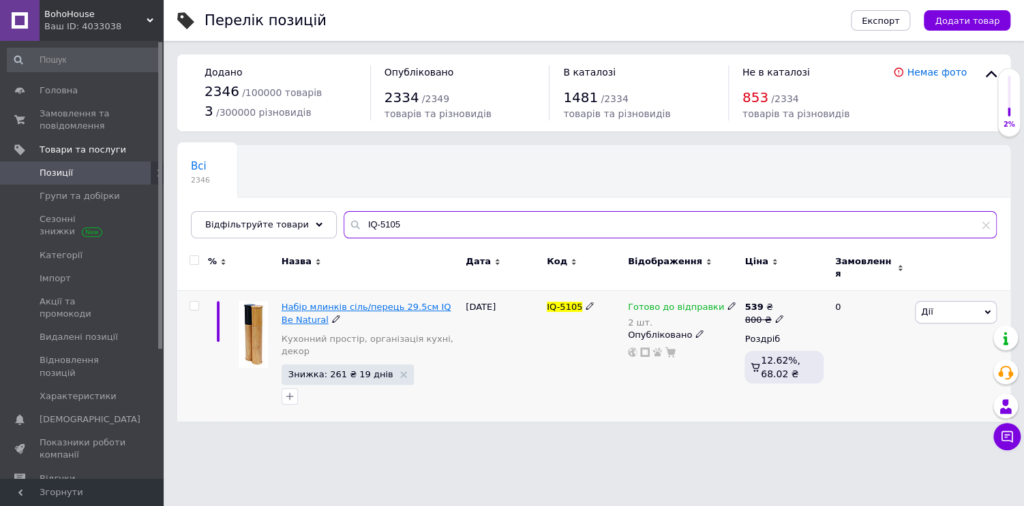
type input "IQ-5105"
click at [341, 302] on span "Набір млинків сіль/перець 29.5см IQ Be Natural" at bounding box center [367, 313] width 170 height 22
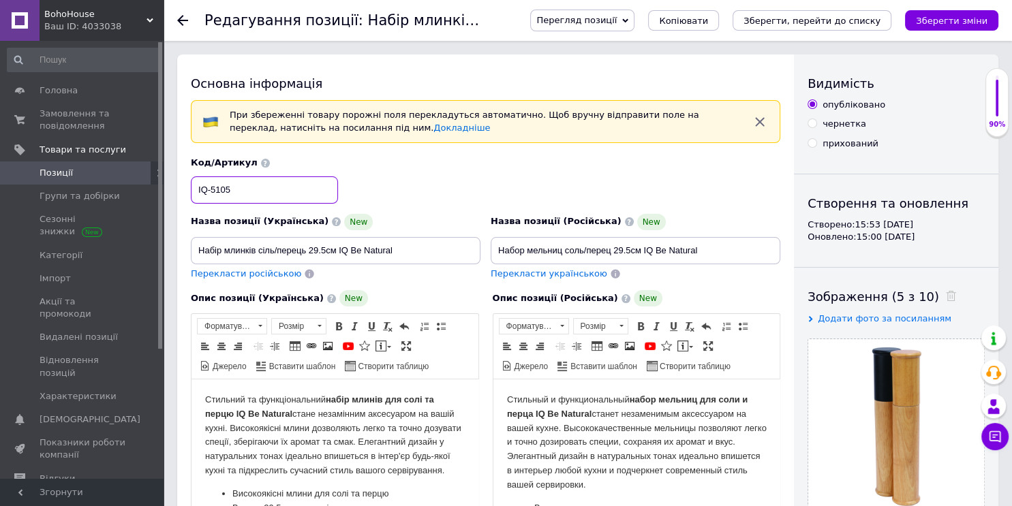
drag, startPoint x: 197, startPoint y: 187, endPoint x: 239, endPoint y: 185, distance: 42.3
click at [239, 185] on input "IQ-5105" at bounding box center [264, 190] width 147 height 27
drag, startPoint x: 194, startPoint y: 248, endPoint x: 406, endPoint y: 247, distance: 212.0
click at [406, 247] on input "Набір млинків сіль/перець 29.5см IQ Be Natural" at bounding box center [336, 250] width 290 height 27
drag, startPoint x: 496, startPoint y: 256, endPoint x: 703, endPoint y: 265, distance: 207.4
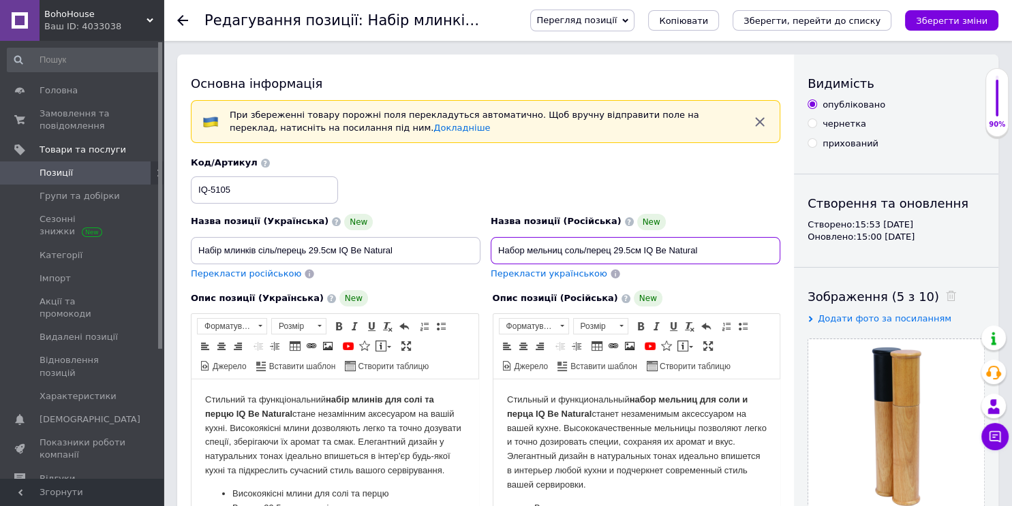
click at [703, 265] on div "Назва позиції (Російська) New Набор мельниц соль/перец 29.5см IQ Be Natural Пер…" at bounding box center [636, 247] width 300 height 77
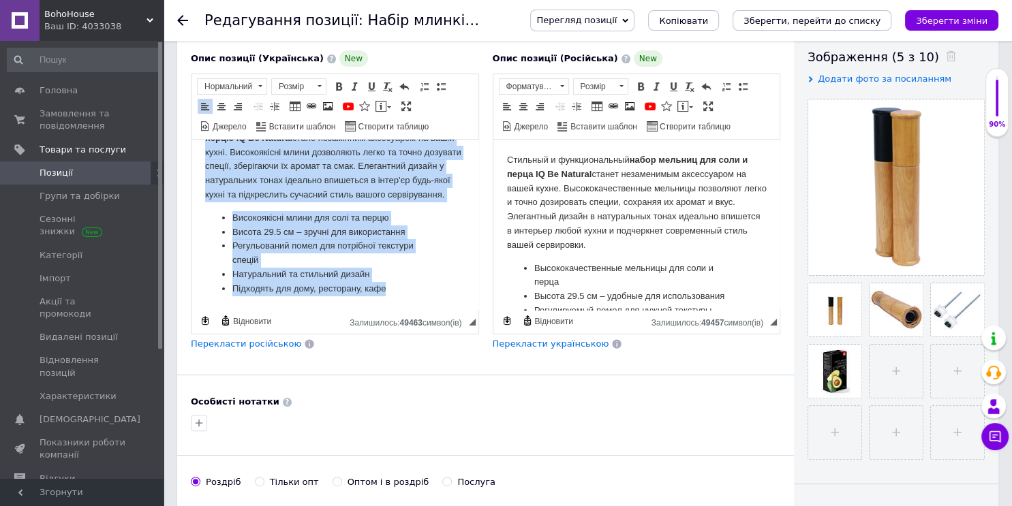
scroll to position [49, 0]
drag, startPoint x: 204, startPoint y: 153, endPoint x: 639, endPoint y: 468, distance: 536.0
click at [447, 310] on html "Стильний та функціональний набір млинів для солі та перцю IQ Be Natural стане н…" at bounding box center [335, 207] width 287 height 207
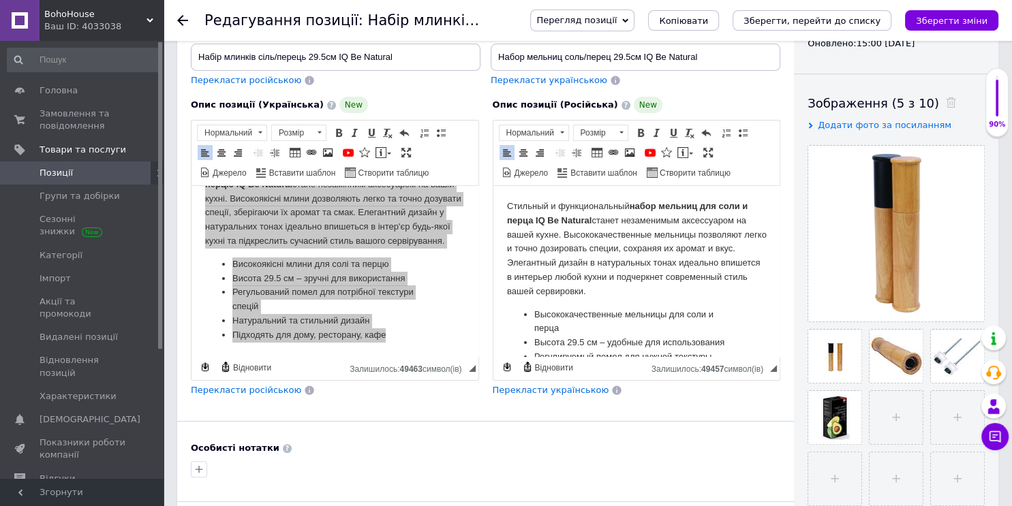
click at [504, 203] on html "Стильный и функциональный набор мельниц для соли и перца IQ Be Natural станет н…" at bounding box center [636, 303] width 287 height 234
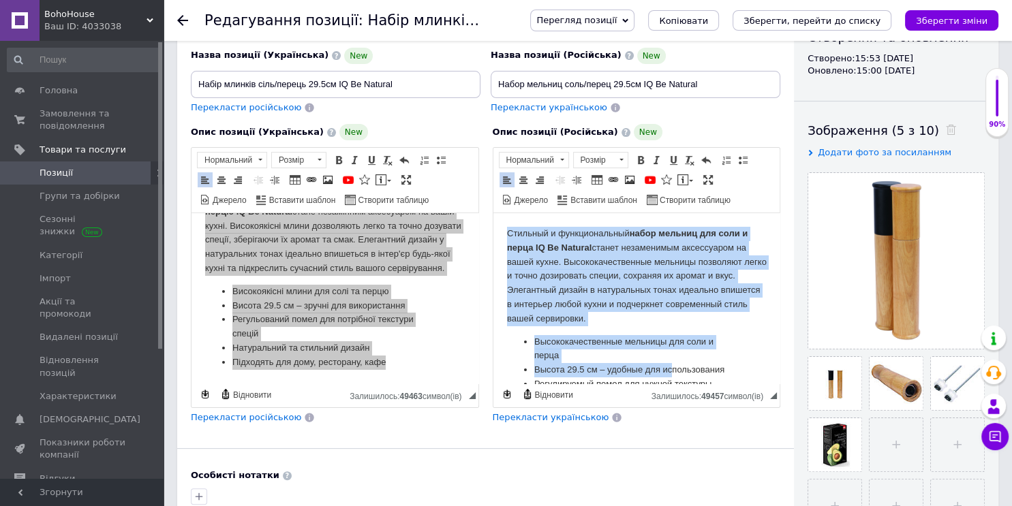
scroll to position [63, 0]
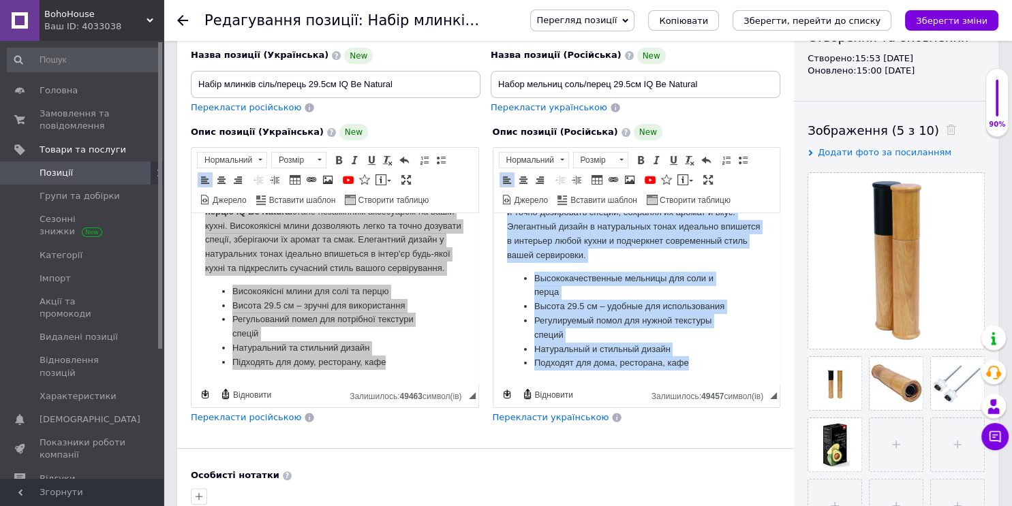
drag, startPoint x: 502, startPoint y: 230, endPoint x: 759, endPoint y: 410, distance: 313.7
click at [759, 384] on html "Стильный и функциональный набор мельниц для соли и перца IQ Be Natural станет н…" at bounding box center [636, 267] width 287 height 234
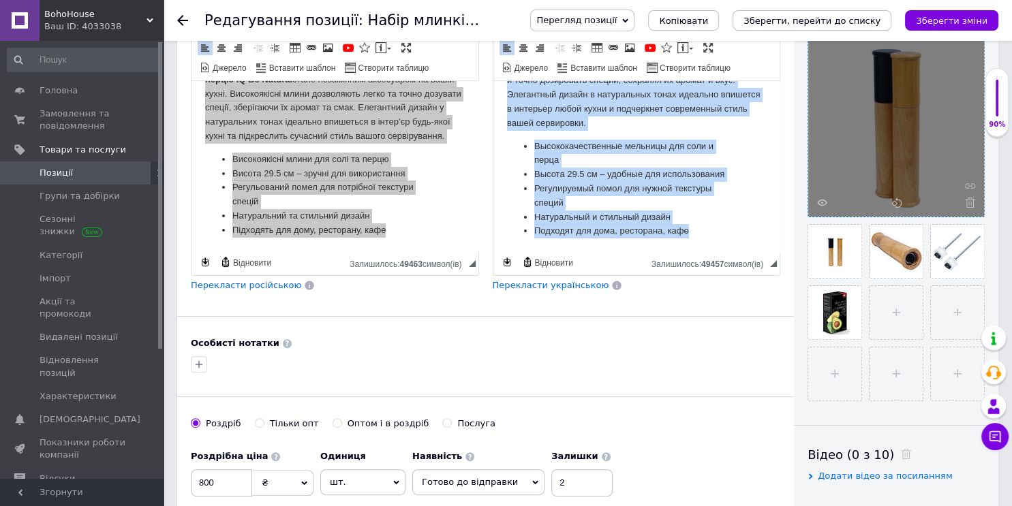
scroll to position [299, 0]
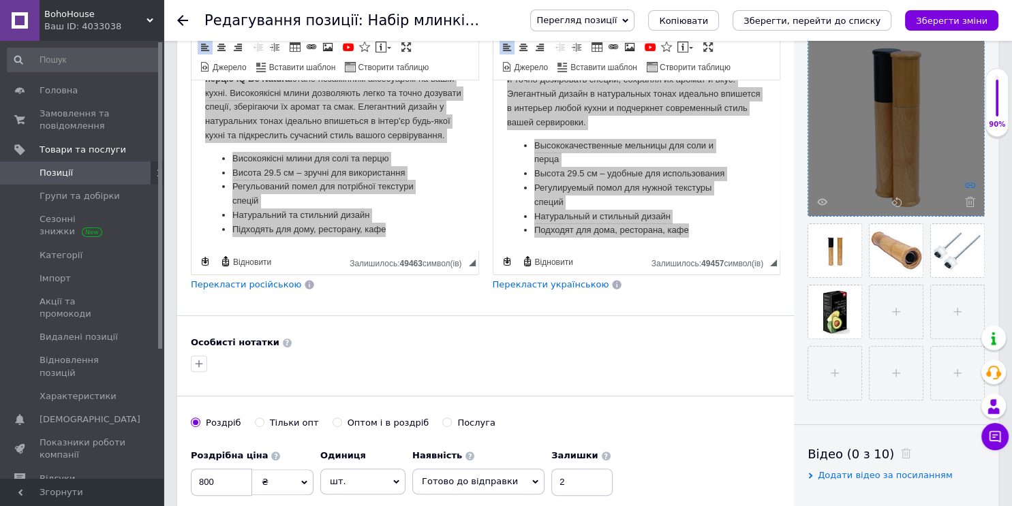
click at [971, 182] on icon at bounding box center [970, 185] width 10 height 10
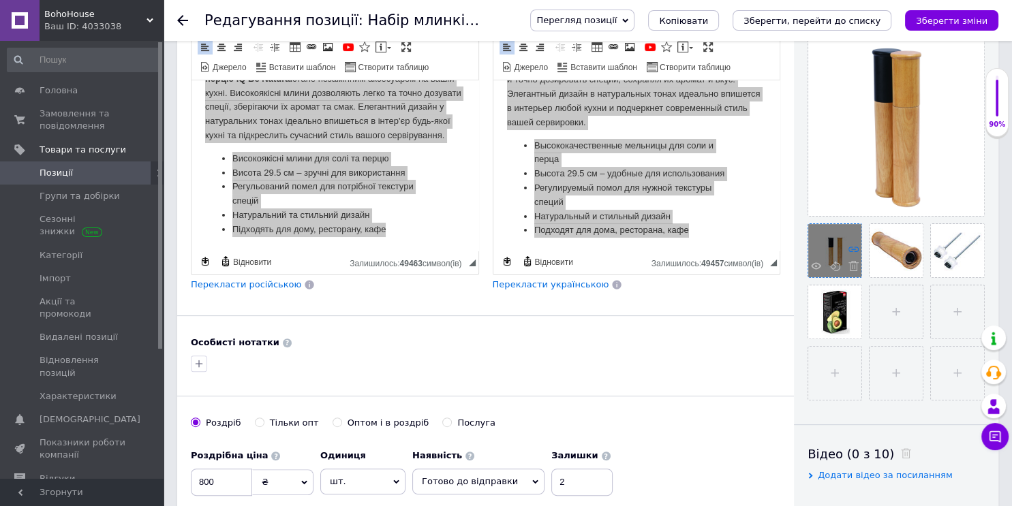
click at [856, 247] on use at bounding box center [854, 249] width 10 height 5
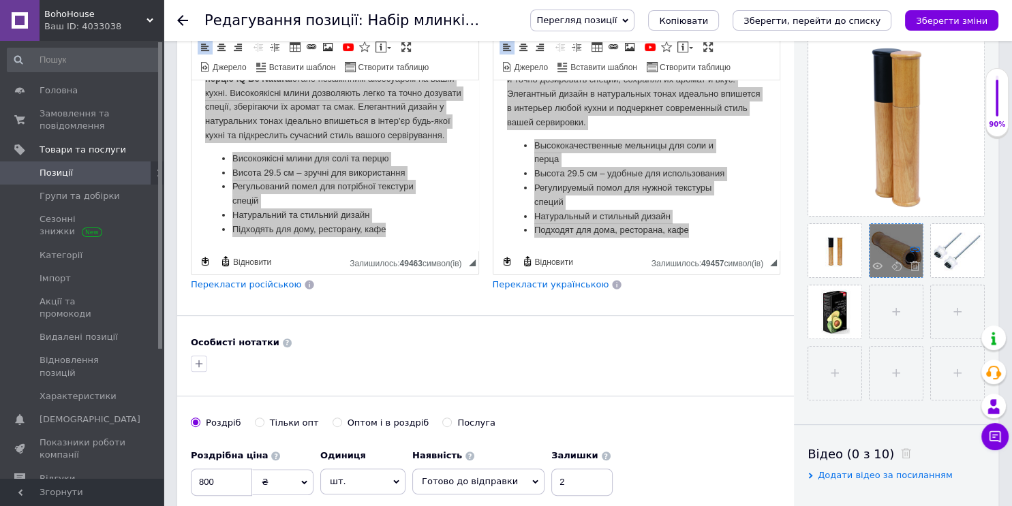
click at [914, 250] on icon at bounding box center [915, 249] width 10 height 10
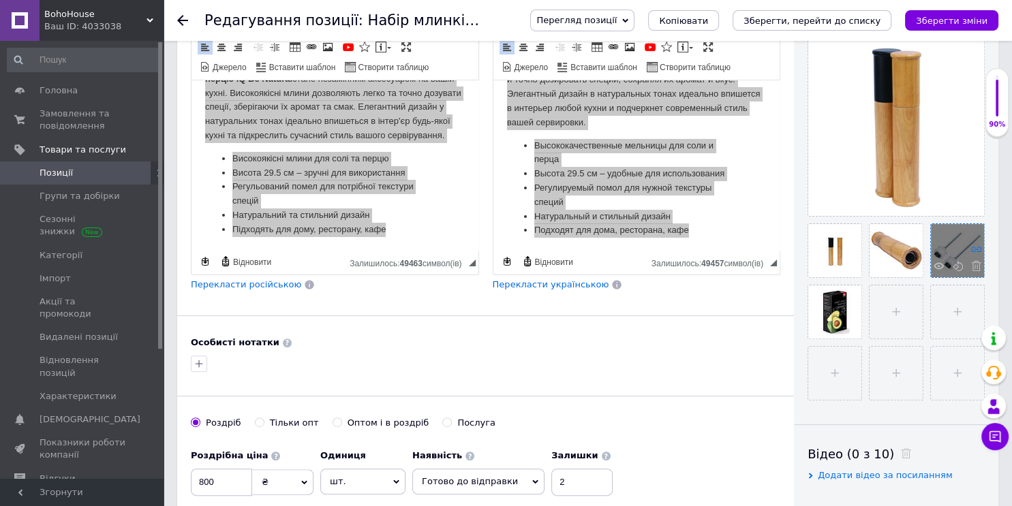
click at [980, 250] on use at bounding box center [976, 249] width 10 height 5
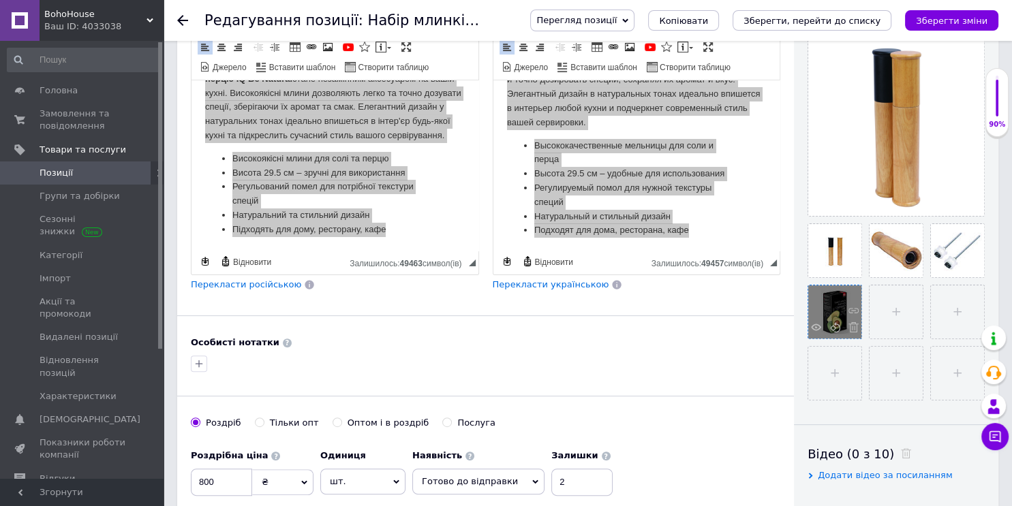
click at [859, 307] on div at bounding box center [834, 312] width 53 height 53
click at [853, 305] on icon at bounding box center [854, 310] width 10 height 10
click at [854, 310] on use at bounding box center [854, 310] width 10 height 5
